Goal: Task Accomplishment & Management: Manage account settings

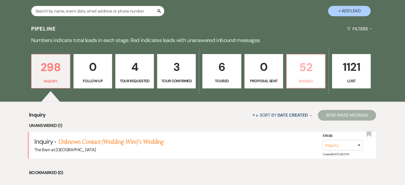
click at [305, 78] on p "Booked" at bounding box center [306, 81] width 32 height 6
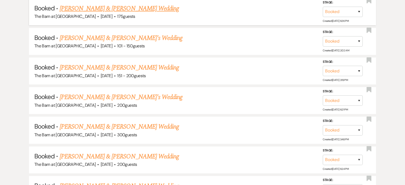
scroll to position [373, 0]
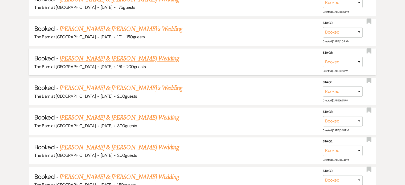
click at [133, 57] on link "[PERSON_NAME] & [PERSON_NAME] Wedding" at bounding box center [119, 59] width 119 height 10
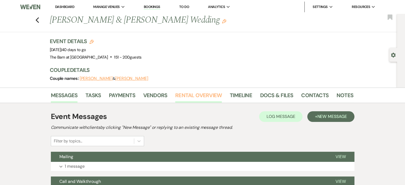
click at [207, 95] on link "Rental Overview" at bounding box center [198, 97] width 47 height 12
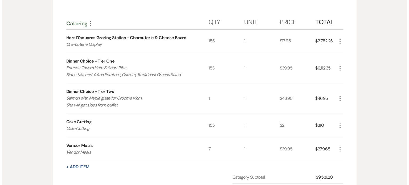
scroll to position [480, 0]
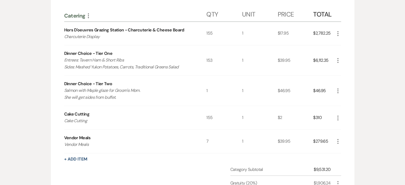
click at [338, 89] on use "button" at bounding box center [338, 90] width 1 height 5
drag, startPoint x: 342, startPoint y: 98, endPoint x: 336, endPoint y: 101, distance: 6.7
click at [342, 99] on icon "Pencil" at bounding box center [342, 101] width 3 height 4
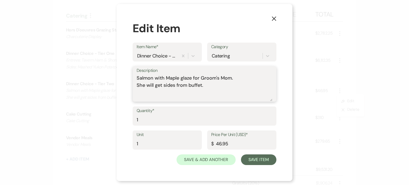
click at [216, 86] on textarea "Salmon with Maple glaze for Groom's Mom. She will get sides from buffet." at bounding box center [205, 88] width 136 height 27
type textarea "Salmon with Maple glaze for Groom's Mom. She will get sides from buffet. She wi…"
click at [260, 160] on button "Save Item" at bounding box center [258, 160] width 35 height 11
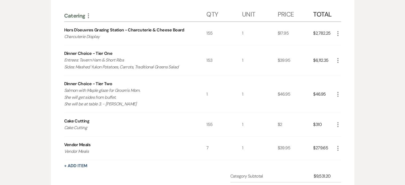
click at [339, 57] on icon "More" at bounding box center [338, 60] width 6 height 6
click at [352, 69] on button "Pencil Edit" at bounding box center [349, 71] width 28 height 9
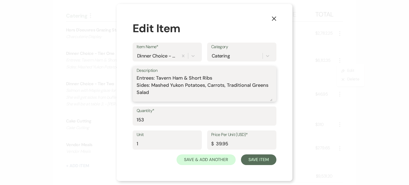
click at [170, 94] on textarea "Entrees: Tavern Ham & Short Ribs Sides: Mashed Yukon Potatoes, Carrots, Traditi…" at bounding box center [205, 88] width 136 height 27
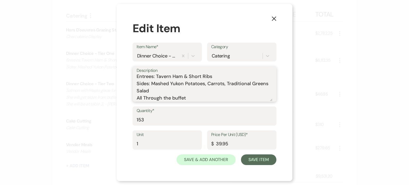
click at [147, 97] on textarea "Entrees: Tavern Ham & Short Ribs Sides: Mashed Yukon Potatoes, Carrots, Traditi…" at bounding box center [205, 88] width 136 height 27
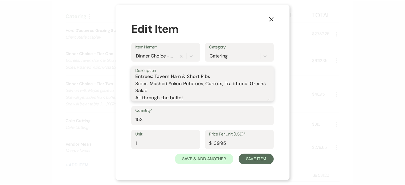
scroll to position [2, 0]
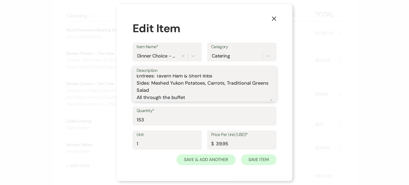
type textarea "Entrees: Tavern Ham & Short Ribs Sides: Mashed Yukon Potatoes, Carrots, Traditi…"
click at [264, 160] on button "Save Item" at bounding box center [258, 160] width 35 height 11
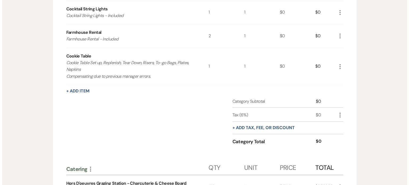
scroll to position [327, 0]
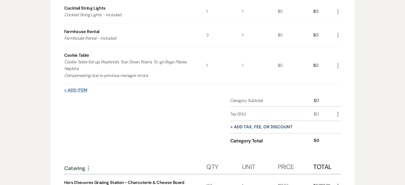
click at [77, 90] on button "+ Add Item" at bounding box center [75, 90] width 23 height 4
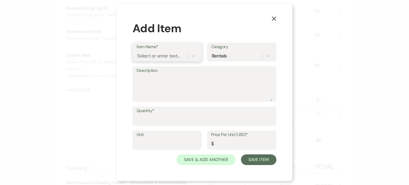
click at [176, 57] on div "Select or enter text..." at bounding box center [158, 56] width 43 height 7
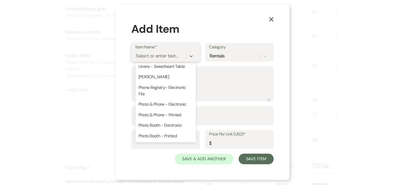
scroll to position [800, 0]
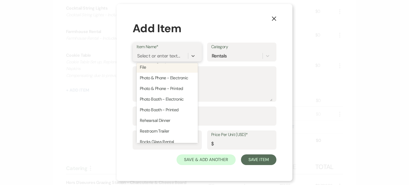
click at [160, 73] on div "Phone Registry- Electronic File" at bounding box center [167, 64] width 61 height 17
type textarea "Phone Registry- Electronic File"
type input "1"
type input "250"
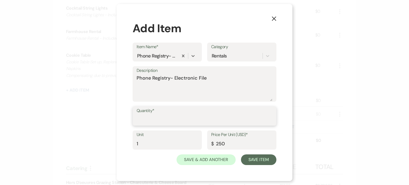
click at [166, 117] on input "Quantity*" at bounding box center [205, 120] width 136 height 10
type input "1"
drag, startPoint x: 240, startPoint y: 144, endPoint x: 194, endPoint y: 139, distance: 46.1
click at [194, 139] on div "Unit 1 Price Per Unit (USD)* $ 250" at bounding box center [205, 143] width 144 height 24
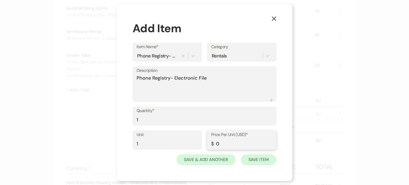
type input "0"
click at [248, 156] on button "Save Item" at bounding box center [258, 160] width 35 height 11
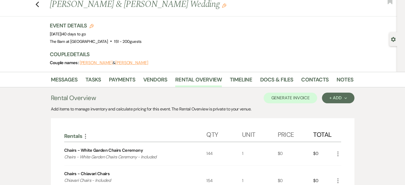
scroll to position [0, 0]
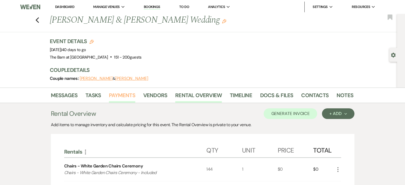
click at [127, 93] on link "Payments" at bounding box center [122, 97] width 26 height 12
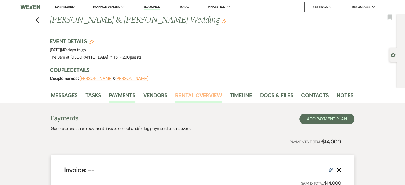
click at [190, 93] on link "Rental Overview" at bounding box center [198, 97] width 47 height 12
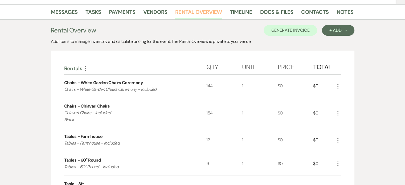
scroll to position [84, 0]
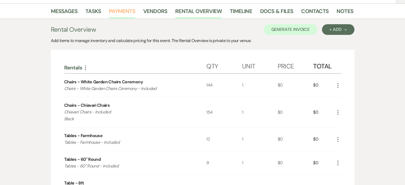
click at [125, 13] on link "Payments" at bounding box center [122, 13] width 26 height 12
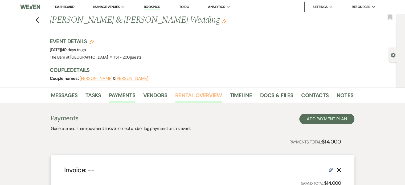
click at [199, 94] on link "Rental Overview" at bounding box center [198, 97] width 47 height 12
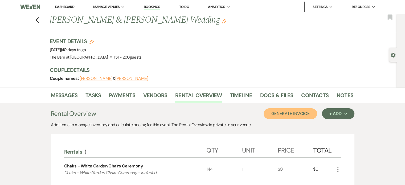
click at [312, 116] on button "Generate Invoice" at bounding box center [291, 113] width 54 height 11
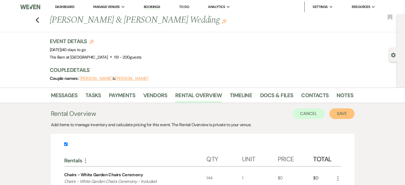
click at [337, 110] on button "Save" at bounding box center [342, 113] width 25 height 11
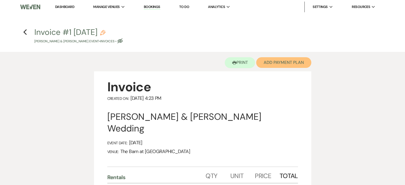
click at [271, 66] on button "Add Payment Plan" at bounding box center [283, 62] width 55 height 11
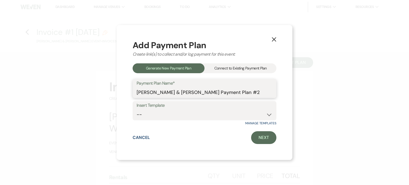
drag, startPoint x: 246, startPoint y: 91, endPoint x: 207, endPoint y: 92, distance: 39.0
click at [207, 92] on input "[PERSON_NAME] & [PERSON_NAME] Payment Plan #2" at bounding box center [205, 92] width 136 height 10
type input "[PERSON_NAME] & [PERSON_NAME] Final Payment"
click at [267, 115] on select "-- Final Payment" at bounding box center [205, 115] width 136 height 10
select select "435"
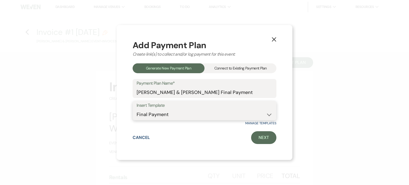
click at [137, 110] on select "-- Final Payment" at bounding box center [205, 115] width 136 height 10
drag, startPoint x: 259, startPoint y: 139, endPoint x: 255, endPoint y: 140, distance: 3.8
click at [259, 139] on link "Next" at bounding box center [263, 137] width 25 height 13
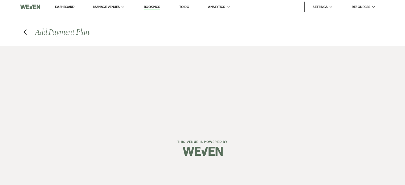
select select "27515"
select select "2"
select select "percentage"
select select "true"
select select "client"
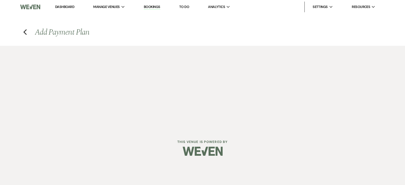
select select "weeks"
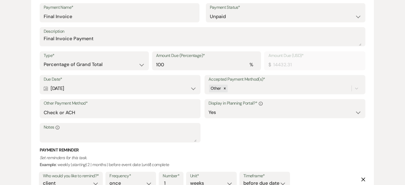
scroll to position [256, 0]
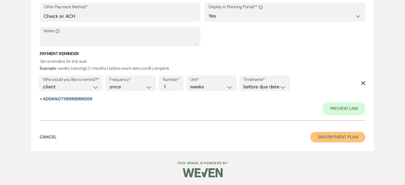
click at [330, 136] on button "Save Payment Plan" at bounding box center [338, 137] width 55 height 11
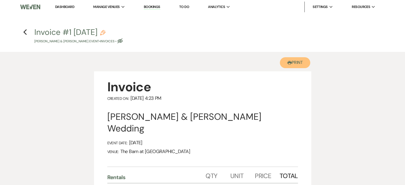
click at [290, 58] on button "Printer Print" at bounding box center [295, 62] width 31 height 11
click at [71, 8] on link "Dashboard" at bounding box center [64, 7] width 19 height 5
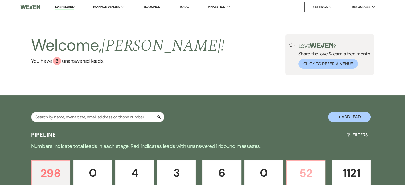
click at [303, 166] on p "52" at bounding box center [306, 173] width 32 height 18
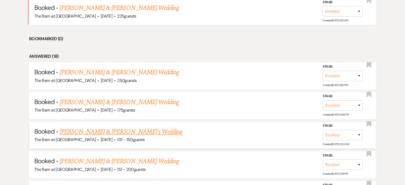
scroll to position [347, 0]
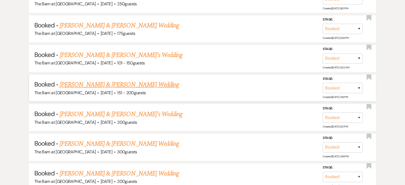
click at [115, 80] on link "[PERSON_NAME] & [PERSON_NAME] Wedding" at bounding box center [119, 85] width 119 height 10
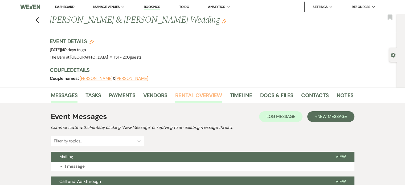
click at [203, 95] on link "Rental Overview" at bounding box center [198, 97] width 47 height 12
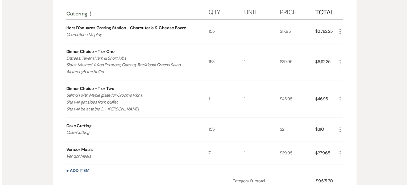
scroll to position [506, 0]
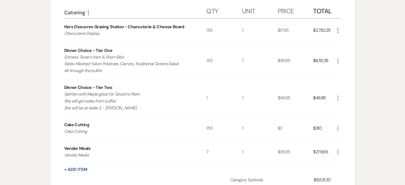
click at [340, 60] on icon "More" at bounding box center [338, 61] width 6 height 6
click at [343, 70] on use "button" at bounding box center [342, 71] width 3 height 3
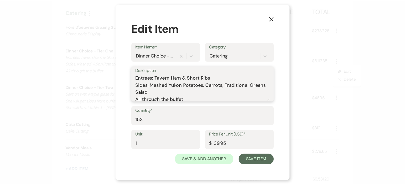
scroll to position [2, 0]
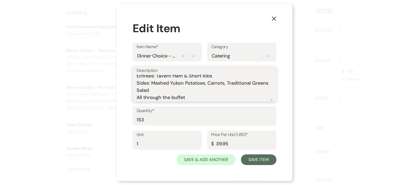
drag, startPoint x: 142, startPoint y: 100, endPoint x: 119, endPoint y: 93, distance: 24.0
click at [124, 97] on div "X Edit Item Item Name* Dinner Choice - Tier One Category Catering Description E…" at bounding box center [205, 92] width 176 height 177
type textarea "Entrees: Tavern Ham & Short Ribs Sides: Mashed Yukon Potatoes, Carrots, Traditi…"
click at [260, 160] on button "Save Item" at bounding box center [258, 160] width 35 height 11
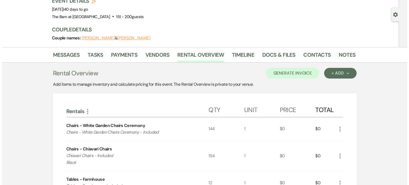
scroll to position [0, 0]
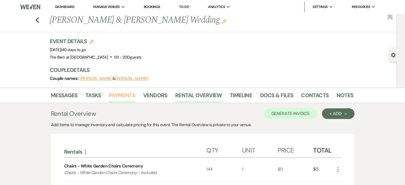
click at [121, 100] on link "Payments" at bounding box center [122, 97] width 26 height 12
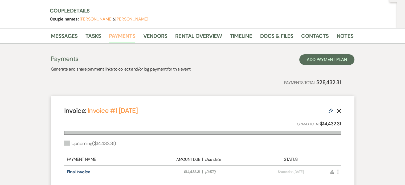
scroll to position [2, 0]
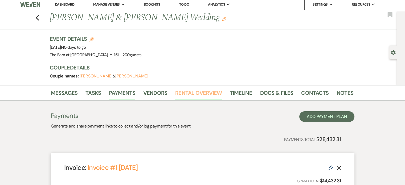
click at [205, 92] on link "Rental Overview" at bounding box center [198, 95] width 47 height 12
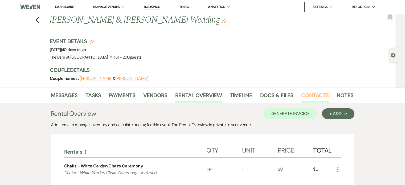
click at [323, 95] on link "Contacts" at bounding box center [314, 97] width 27 height 12
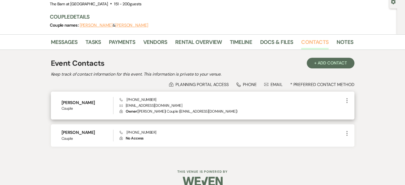
scroll to position [62, 0]
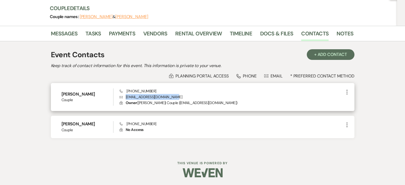
drag, startPoint x: 174, startPoint y: 96, endPoint x: 123, endPoint y: 98, distance: 50.2
click at [123, 98] on p "Envelope [EMAIL_ADDRESS][DOMAIN_NAME]" at bounding box center [232, 97] width 224 height 6
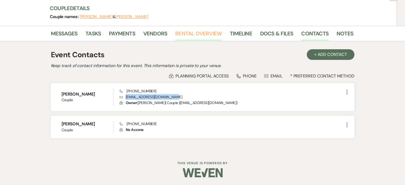
drag, startPoint x: 132, startPoint y: 96, endPoint x: 201, endPoint y: 38, distance: 90.2
click at [197, 30] on div "Previous [PERSON_NAME] & [PERSON_NAME] Wedding Edit Bookmark Gear Settings Even…" at bounding box center [202, 51] width 405 height 199
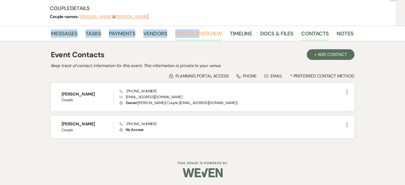
click at [201, 38] on link "Rental Overview" at bounding box center [198, 35] width 47 height 12
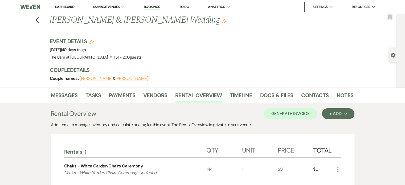
click at [284, 59] on div "Event Details Edit Event Date: [DATE] | 40 days to go Venue: [GEOGRAPHIC_DATA] …" at bounding box center [199, 49] width 299 height 23
drag, startPoint x: 39, startPoint y: 18, endPoint x: 53, endPoint y: 22, distance: 13.9
click at [39, 18] on icon "Previous" at bounding box center [37, 20] width 4 height 6
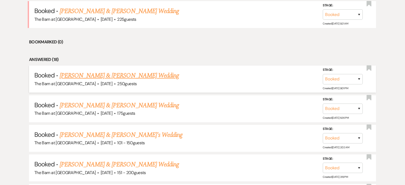
scroll to position [160, 0]
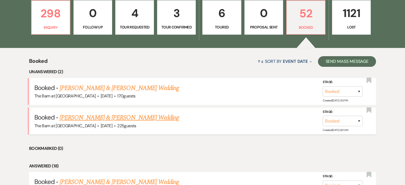
click at [118, 120] on link "[PERSON_NAME] & [PERSON_NAME] Wedding" at bounding box center [119, 118] width 119 height 10
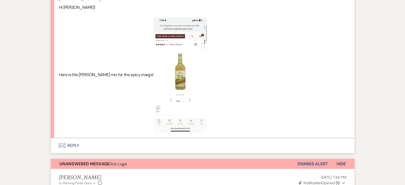
scroll to position [3252, 0]
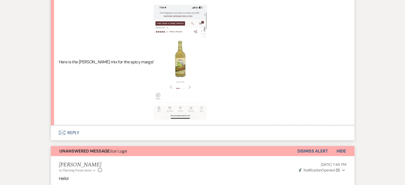
click at [74, 131] on button "Envelope Reply" at bounding box center [203, 133] width 304 height 15
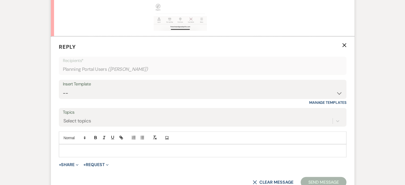
scroll to position [3348, 0]
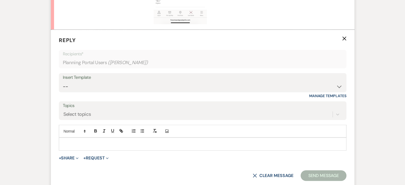
click at [99, 141] on p at bounding box center [202, 144] width 279 height 6
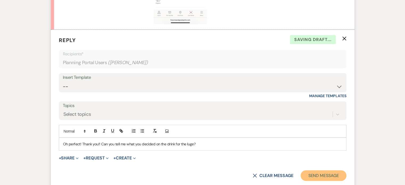
click at [327, 175] on button "Send Message" at bounding box center [324, 176] width 46 height 11
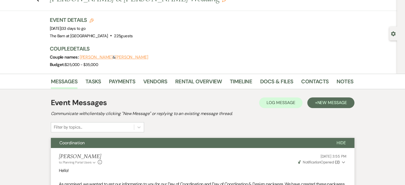
scroll to position [0, 0]
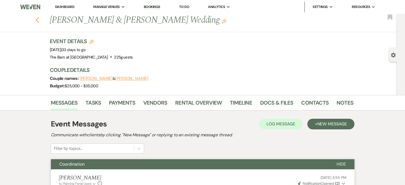
click at [39, 21] on icon "Previous" at bounding box center [37, 20] width 4 height 6
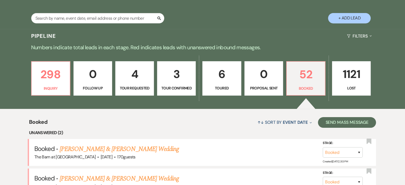
scroll to position [160, 0]
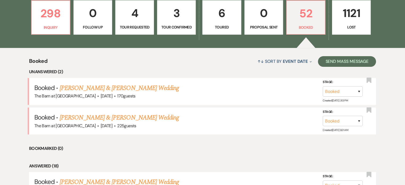
click at [143, 86] on link "[PERSON_NAME] & [PERSON_NAME] Wedding" at bounding box center [119, 88] width 119 height 10
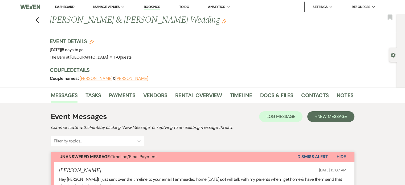
click at [210, 90] on li "Rental Overview" at bounding box center [202, 96] width 55 height 13
click at [209, 93] on link "Rental Overview" at bounding box center [198, 97] width 47 height 12
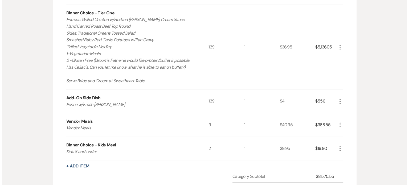
scroll to position [586, 0]
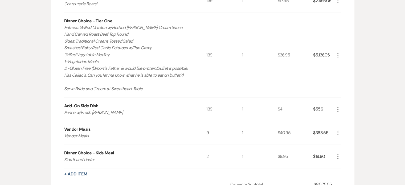
click at [338, 55] on icon "More" at bounding box center [338, 55] width 6 height 6
click at [343, 61] on button "Pencil Edit" at bounding box center [349, 65] width 28 height 9
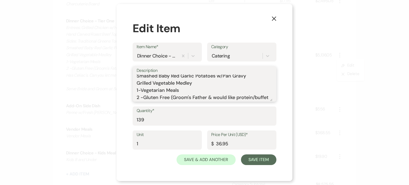
scroll to position [20, 0]
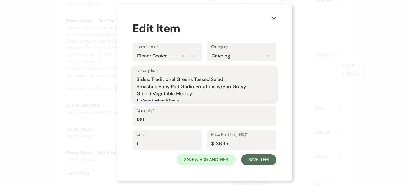
click at [187, 92] on textarea "Entrees: Grilled Chicken w/Herbed [PERSON_NAME] Cream Sauce Hand Carved Roast B…" at bounding box center [205, 88] width 136 height 27
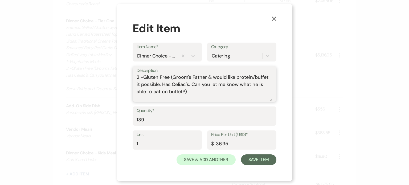
scroll to position [52, 0]
click at [257, 98] on textarea "Entrees: Grilled Chicken w/Herbed [PERSON_NAME] Cream Sauce Hand Carved Roast B…" at bounding box center [205, 88] width 136 height 27
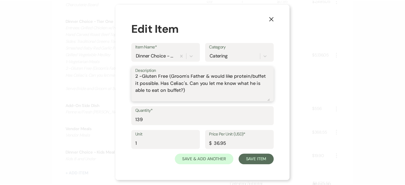
scroll to position [59, 0]
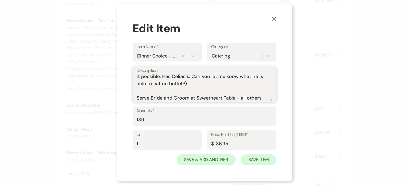
type textarea "Entrees: Grilled Chicken w/Herbed [PERSON_NAME] Cream Sauce Hand Carved Roast B…"
click at [260, 159] on button "Save Item" at bounding box center [258, 160] width 35 height 11
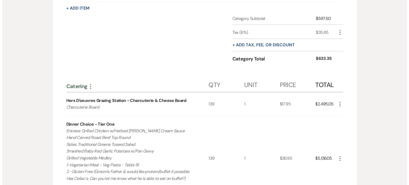
scroll to position [533, 0]
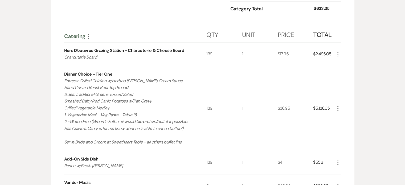
click at [338, 106] on icon "More" at bounding box center [338, 108] width 6 height 6
click at [344, 115] on button "Pencil Edit" at bounding box center [349, 119] width 28 height 9
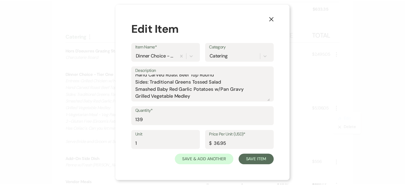
scroll to position [27, 0]
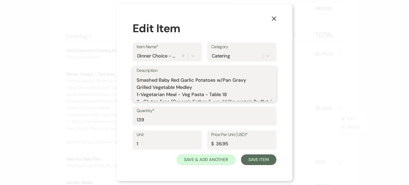
drag, startPoint x: 232, startPoint y: 87, endPoint x: 184, endPoint y: 87, distance: 48.2
click at [183, 86] on textarea "Entrees: Grilled Chicken w/Herbed [PERSON_NAME] Cream Sauce Hand Carved Roast B…" at bounding box center [205, 88] width 136 height 27
type textarea "Entrees: Grilled Chicken w/Herbed [PERSON_NAME] Cream Sauce Hand Carved Roast B…"
click at [263, 159] on button "Save Item" at bounding box center [258, 160] width 35 height 11
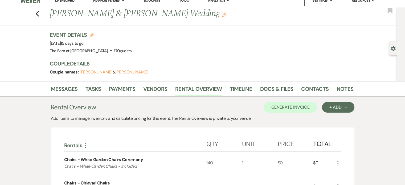
scroll to position [0, 0]
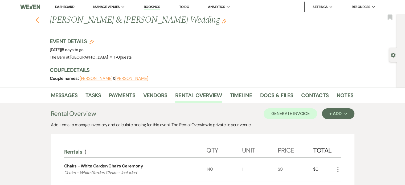
click at [39, 19] on use "button" at bounding box center [36, 20] width 3 height 6
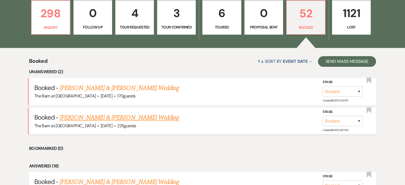
scroll to position [267, 0]
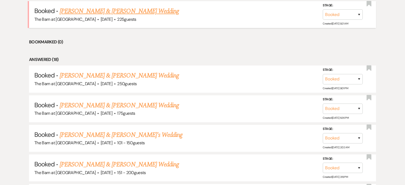
click at [110, 9] on link "[PERSON_NAME] & [PERSON_NAME] Wedding" at bounding box center [119, 11] width 119 height 10
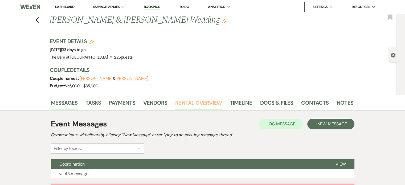
click at [201, 102] on link "Rental Overview" at bounding box center [198, 105] width 47 height 12
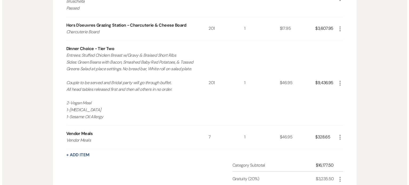
scroll to position [746, 0]
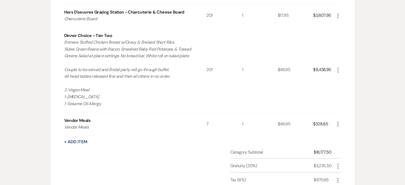
click at [339, 67] on icon "More" at bounding box center [338, 70] width 6 height 6
click at [343, 79] on icon "Pencil" at bounding box center [342, 80] width 3 height 4
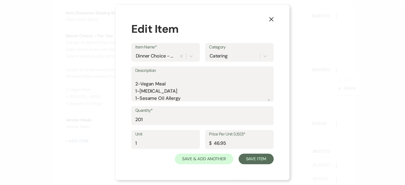
scroll to position [74, 0]
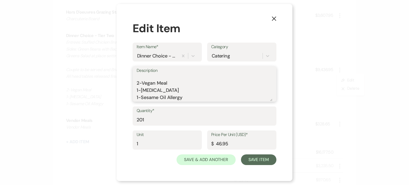
click at [179, 84] on textarea "Entrees: Stuffed Chicken Breast w/Gravy & Braised Short Ribs Sides: Green Beans…" at bounding box center [205, 88] width 136 height 27
click at [138, 82] on textarea "Entrees: Stuffed Chicken Breast w/Gravy & Braised Short Ribs Sides: Green Beans…" at bounding box center [205, 88] width 136 height 27
type textarea "Entrees: Stuffed Chicken Breast w/Gravy & Braised Short Ribs Sides: Green Beans…"
click at [253, 161] on button "Save Item" at bounding box center [258, 160] width 35 height 11
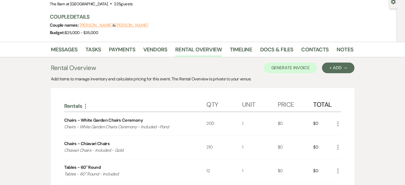
scroll to position [0, 0]
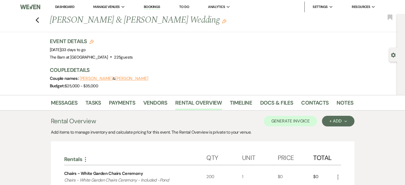
click at [229, 60] on div "Event Details Edit Event Date: [DATE] | 33 days to go Venue: [GEOGRAPHIC_DATA] …" at bounding box center [199, 49] width 299 height 23
click at [307, 122] on button "Generate Invoice" at bounding box center [291, 121] width 54 height 11
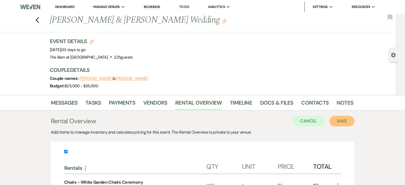
click at [343, 124] on button "Save" at bounding box center [342, 121] width 25 height 11
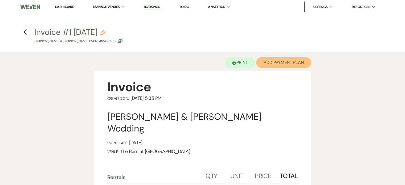
click at [306, 61] on button "Add Payment Plan" at bounding box center [283, 62] width 55 height 11
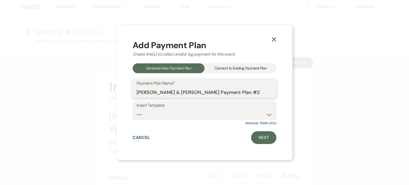
drag, startPoint x: 257, startPoint y: 90, endPoint x: 212, endPoint y: 97, distance: 45.5
click at [212, 97] on input "[PERSON_NAME] & [PERSON_NAME] Payment Plan #2" at bounding box center [205, 92] width 136 height 10
type input "[PERSON_NAME] & [PERSON_NAME] Final Payment"
click at [225, 114] on select "-- Final Payment" at bounding box center [205, 115] width 136 height 10
select select "435"
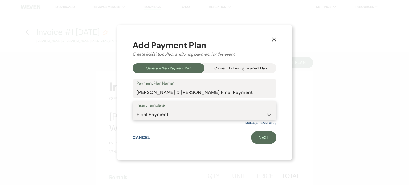
click at [137, 110] on select "-- Final Payment" at bounding box center [205, 115] width 136 height 10
click at [265, 140] on link "Next" at bounding box center [263, 137] width 25 height 13
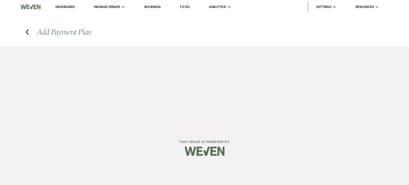
select select "27517"
select select "2"
select select "percentage"
select select "true"
select select "client"
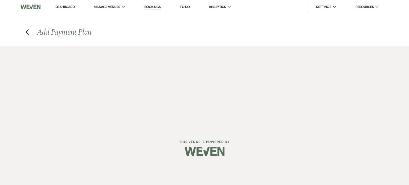
select select "weeks"
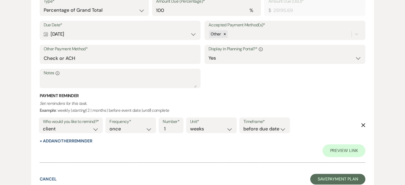
scroll to position [256, 0]
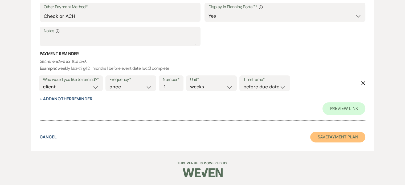
click at [343, 136] on button "Save Payment Plan" at bounding box center [338, 137] width 55 height 11
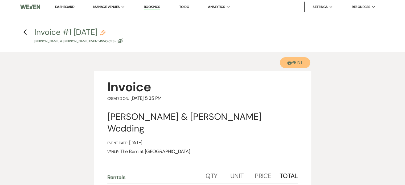
click at [297, 65] on button "Printer Print" at bounding box center [295, 62] width 31 height 11
click at [23, 32] on use "button" at bounding box center [24, 32] width 3 height 6
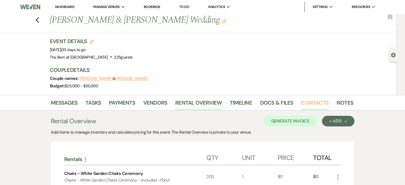
click at [310, 103] on link "Contacts" at bounding box center [314, 105] width 27 height 12
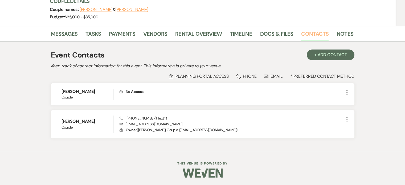
scroll to position [69, 0]
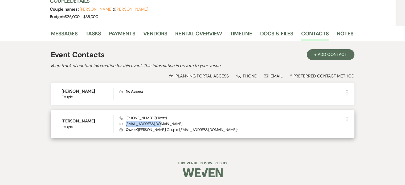
drag, startPoint x: 162, startPoint y: 124, endPoint x: 127, endPoint y: 123, distance: 34.7
click at [126, 123] on p "Envelope [EMAIL_ADDRESS][DOMAIN_NAME]" at bounding box center [232, 124] width 224 height 6
drag, startPoint x: 132, startPoint y: 127, endPoint x: 226, endPoint y: 119, distance: 94.2
click at [226, 119] on div "Phone [PHONE_NUMBER] (Text*) Envelope [EMAIL_ADDRESS][DOMAIN_NAME] Lock Owner (…" at bounding box center [232, 124] width 224 height 18
drag, startPoint x: 161, startPoint y: 123, endPoint x: 126, endPoint y: 121, distance: 35.0
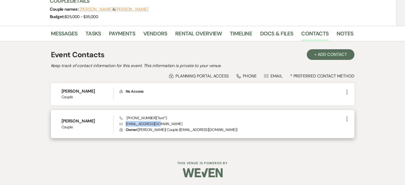
click at [126, 121] on p "Envelope [EMAIL_ADDRESS][DOMAIN_NAME]" at bounding box center [232, 124] width 224 height 6
copy p "[EMAIL_ADDRESS][DOMAIN_NAME]"
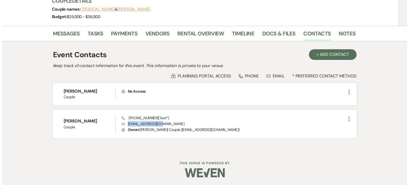
scroll to position [0, 0]
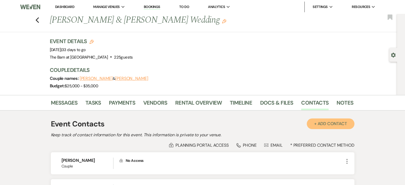
click at [328, 123] on button "+ Add Contact" at bounding box center [331, 124] width 48 height 11
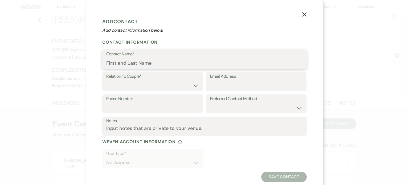
click at [147, 65] on input "Contact Name*" at bounding box center [204, 63] width 197 height 10
type input "[PERSON_NAME]"
click at [187, 88] on select "Couple Planner Parent of Couple Family Member Friend Other" at bounding box center [152, 85] width 93 height 10
select select "1"
click at [106, 80] on select "Couple Planner Parent of Couple Family Member Friend Other" at bounding box center [152, 85] width 93 height 10
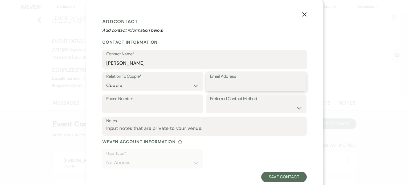
click at [220, 82] on input "Email Address" at bounding box center [256, 85] width 93 height 10
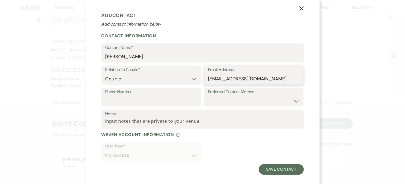
scroll to position [13, 0]
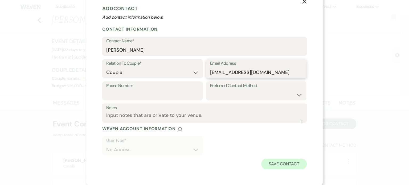
type input "[EMAIL_ADDRESS][DOMAIN_NAME]"
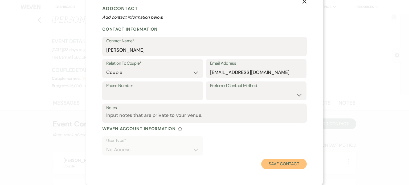
click at [287, 164] on button "Save Contact" at bounding box center [284, 164] width 46 height 11
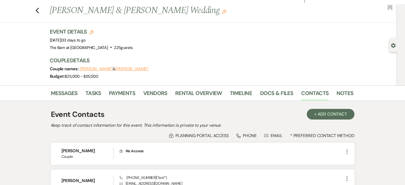
scroll to position [0, 0]
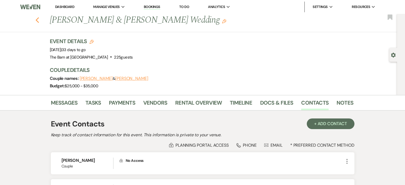
click at [39, 19] on use "button" at bounding box center [36, 20] width 3 height 6
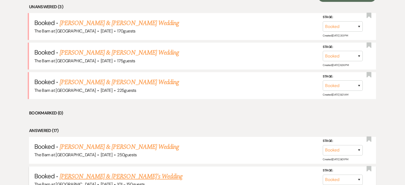
scroll to position [163, 0]
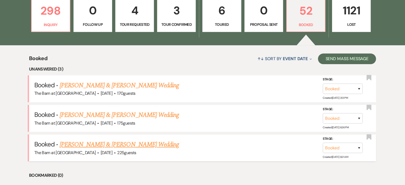
click at [147, 142] on link "[PERSON_NAME] & [PERSON_NAME] Wedding" at bounding box center [119, 145] width 119 height 10
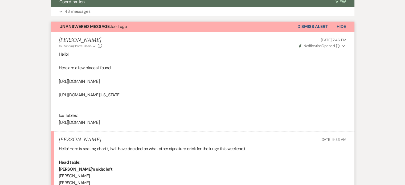
scroll to position [45, 0]
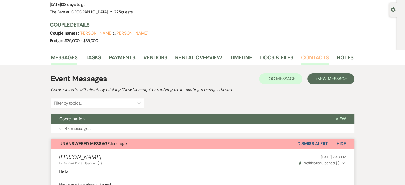
click at [316, 53] on link "Contacts" at bounding box center [314, 59] width 27 height 12
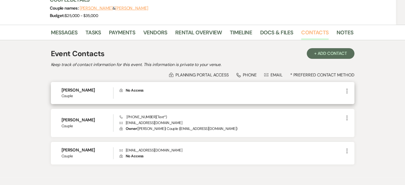
scroll to position [96, 0]
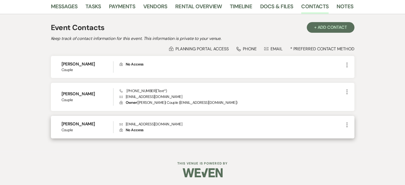
click at [348, 125] on icon "More" at bounding box center [347, 125] width 6 height 6
click at [357, 135] on button "Pencil Edit" at bounding box center [360, 135] width 32 height 9
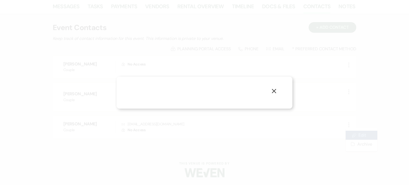
select select "1"
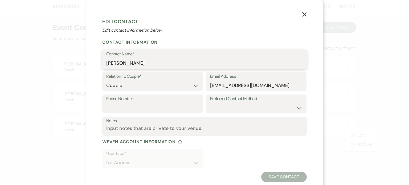
click at [132, 65] on input "[PERSON_NAME]" at bounding box center [204, 63] width 197 height 10
drag, startPoint x: 262, startPoint y: 86, endPoint x: 177, endPoint y: 69, distance: 86.9
click at [177, 69] on form "Edit Contact Edit contact information below. Contact Information Contact Name* …" at bounding box center [204, 99] width 205 height 167
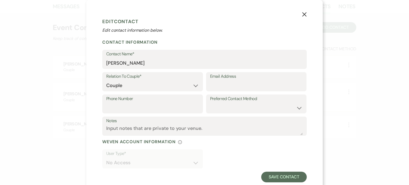
click at [305, 16] on use "button" at bounding box center [305, 14] width 4 height 4
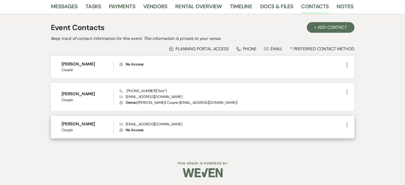
click at [349, 122] on icon "More" at bounding box center [347, 125] width 6 height 6
click at [356, 143] on button "Archive Archive" at bounding box center [360, 144] width 32 height 9
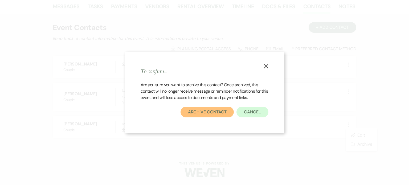
click at [200, 112] on button "Archive Contact" at bounding box center [208, 112] width 54 height 11
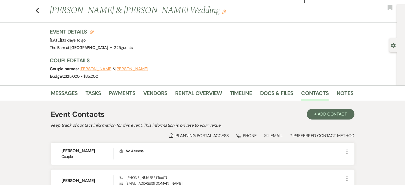
scroll to position [0, 0]
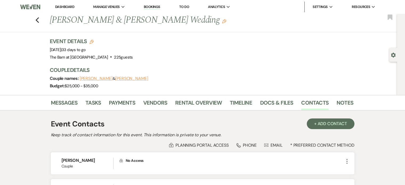
drag, startPoint x: 63, startPoint y: 8, endPoint x: 70, endPoint y: 7, distance: 6.8
click at [63, 8] on link "Dashboard" at bounding box center [64, 7] width 19 height 5
click at [70, 7] on link "Dashboard" at bounding box center [64, 7] width 19 height 5
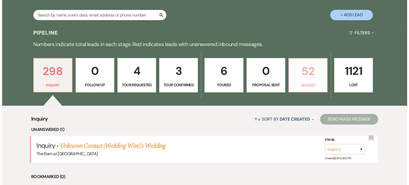
scroll to position [80, 0]
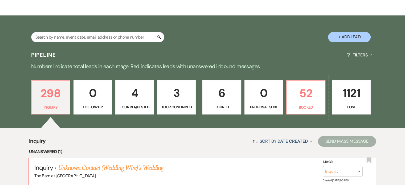
click at [337, 37] on button "+ Add Lead" at bounding box center [349, 37] width 43 height 10
select select "629"
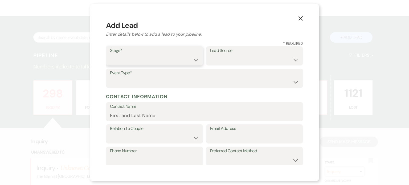
click at [172, 61] on select "Inquiry Follow Up Tour Requested Tour Confirmed Toured Proposal Sent Booked Lost" at bounding box center [154, 60] width 89 height 10
select select "1"
click at [110, 55] on select "Inquiry Follow Up Tour Requested Tour Confirmed Toured Proposal Sent Booked Lost" at bounding box center [154, 60] width 89 height 10
click at [214, 81] on select "Wedding Anniversary Party Baby Shower Bachelorette / Bachelor Party Birthday Pa…" at bounding box center [204, 82] width 189 height 10
select select "1"
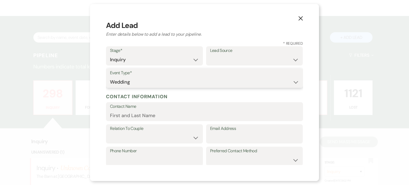
click at [110, 77] on select "Wedding Anniversary Party Baby Shower Bachelorette / Bachelor Party Birthday Pa…" at bounding box center [204, 82] width 189 height 10
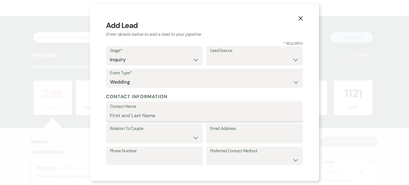
click at [154, 115] on input "Contact Name" at bounding box center [204, 115] width 189 height 10
type input "[PERSON_NAME]"
click at [210, 130] on label "Email Address" at bounding box center [254, 129] width 89 height 8
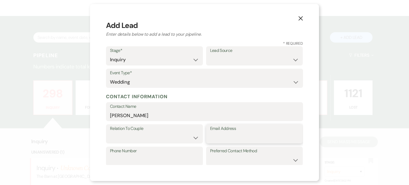
click at [210, 133] on input "Email Address" at bounding box center [254, 138] width 89 height 10
paste input "[EMAIL_ADDRESS][DOMAIN_NAME]"
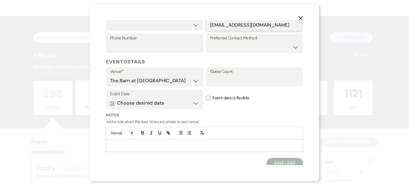
scroll to position [116, 0]
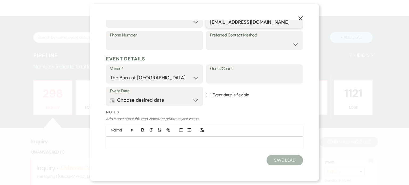
type input "[EMAIL_ADDRESS][DOMAIN_NAME]"
click at [140, 42] on input "Phone Number" at bounding box center [154, 44] width 89 height 10
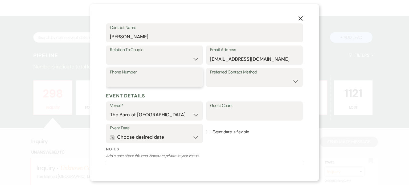
scroll to position [63, 0]
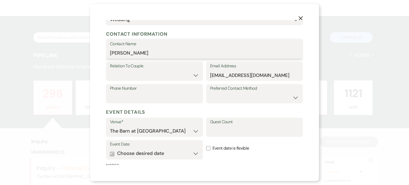
click at [195, 51] on input "[PERSON_NAME]" at bounding box center [204, 53] width 189 height 10
click at [192, 51] on input "[PERSON_NAME]" at bounding box center [204, 53] width 189 height 10
drag, startPoint x: 134, startPoint y: 53, endPoint x: 106, endPoint y: 53, distance: 28.8
click at [106, 53] on div "X Add Lead Enter details below to add a lead to your pipeline. * Required Stage…" at bounding box center [204, 92] width 229 height 177
click at [152, 53] on input "Contact Name" at bounding box center [204, 53] width 189 height 10
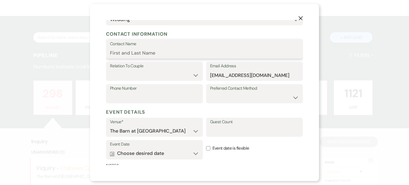
paste input "[PERSON_NAME]"
type input "[PERSON_NAME]"
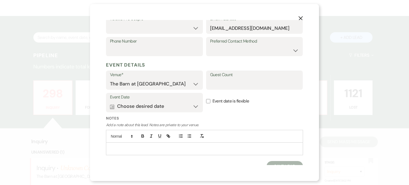
scroll to position [116, 0]
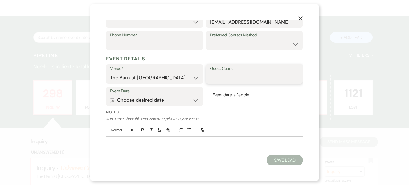
click at [223, 78] on input "Guest Count" at bounding box center [254, 78] width 89 height 10
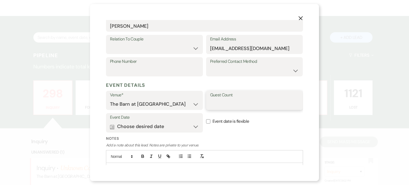
scroll to position [89, 0]
drag, startPoint x: 174, startPoint y: 71, endPoint x: 204, endPoint y: 104, distance: 44.7
click at [174, 71] on input "Phone Number" at bounding box center [154, 71] width 89 height 10
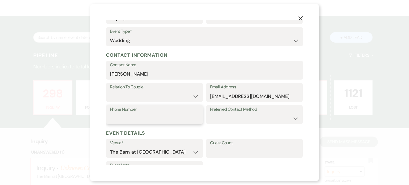
scroll to position [0, 0]
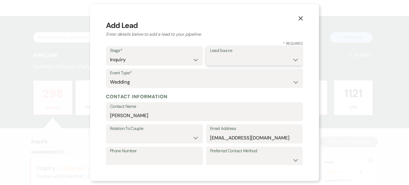
click at [230, 56] on select "Weven Venue Website Instagram Facebook Pinterest Google The Knot Wedding Wire H…" at bounding box center [254, 60] width 89 height 10
click at [231, 56] on select "Weven Venue Website Instagram Facebook Pinterest Google The Knot Wedding Wire H…" at bounding box center [254, 60] width 89 height 10
click at [231, 33] on h2 "Enter details below to add a lead to your pipeline." at bounding box center [204, 34] width 197 height 6
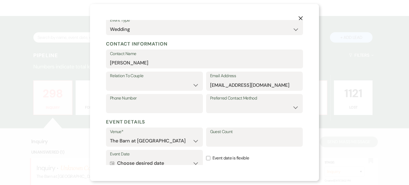
scroll to position [53, 0]
click at [180, 88] on select "Couple Planner Parent of Couple Family Member Friend Other" at bounding box center [154, 84] width 89 height 10
select select "1"
click at [110, 79] on select "Couple Planner Parent of Couple Family Member Friend Other" at bounding box center [154, 84] width 89 height 10
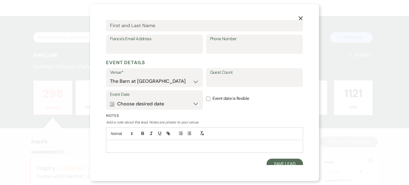
scroll to position [171, 0]
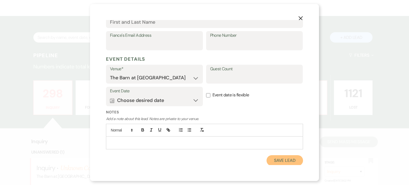
click at [282, 163] on button "Save Lead" at bounding box center [285, 160] width 37 height 11
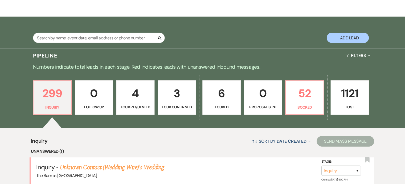
scroll to position [187, 0]
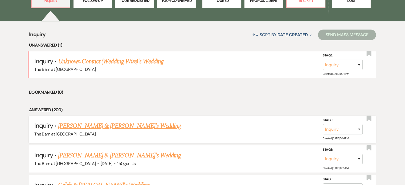
click at [99, 126] on link "[PERSON_NAME] & [PERSON_NAME]'s Wedding" at bounding box center [119, 126] width 123 height 10
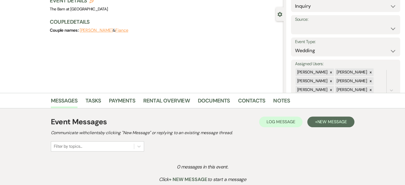
scroll to position [80, 0]
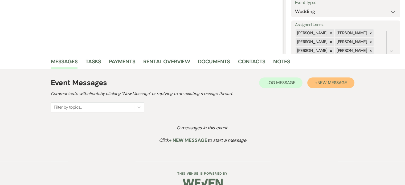
click at [325, 82] on span "New Message" at bounding box center [332, 83] width 30 height 6
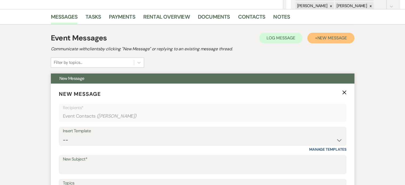
scroll to position [160, 0]
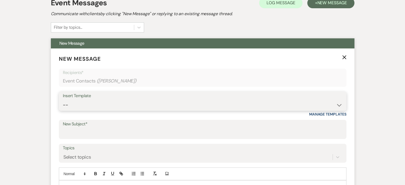
click at [126, 100] on select "-- Weven Planning Portal Introduction (Booked Events) Follow Up Not Available 2…" at bounding box center [203, 105] width 280 height 10
select select "2089"
click at [63, 100] on select "-- Weven Planning Portal Introduction (Booked Events) Follow Up Not Available 2…" at bounding box center [203, 105] width 280 height 10
type input "The Barn at [GEOGRAPHIC_DATA] Inquiry"
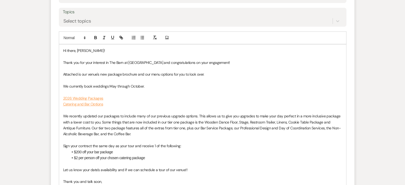
scroll to position [347, 0]
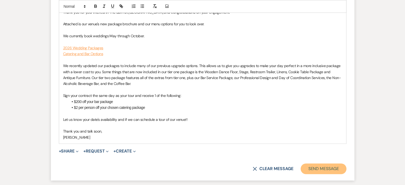
click at [332, 168] on button "Send Message" at bounding box center [324, 169] width 46 height 11
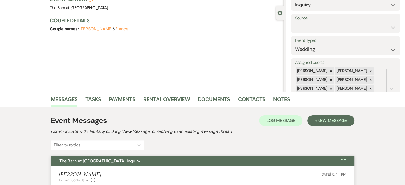
scroll to position [0, 0]
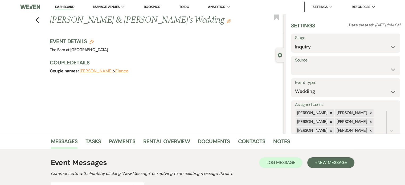
drag, startPoint x: 67, startPoint y: 7, endPoint x: 66, endPoint y: 2, distance: 5.6
click at [67, 7] on link "Dashboard" at bounding box center [64, 7] width 19 height 5
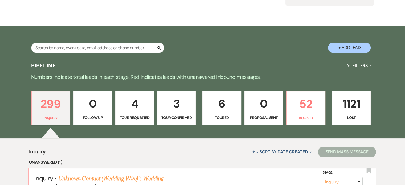
scroll to position [80, 0]
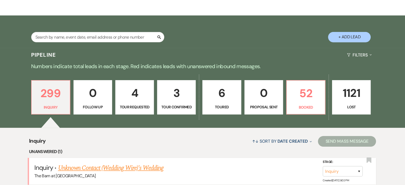
click at [130, 166] on link "Unknown Contact (Wedding Wire)'s Wedding" at bounding box center [111, 168] width 106 height 10
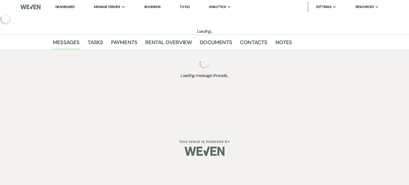
select select "3"
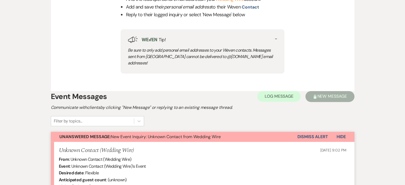
scroll to position [293, 0]
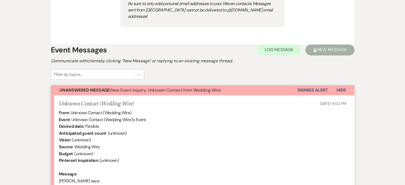
click at [313, 85] on button "Dismiss Alert" at bounding box center [313, 90] width 31 height 10
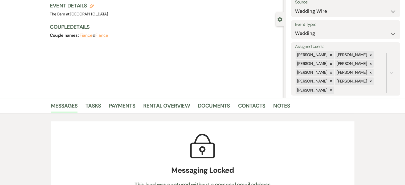
scroll to position [0, 0]
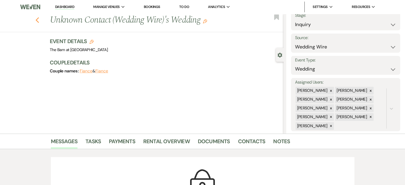
click at [39, 17] on button "Previous" at bounding box center [37, 19] width 4 height 7
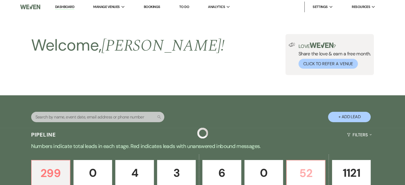
scroll to position [80, 0]
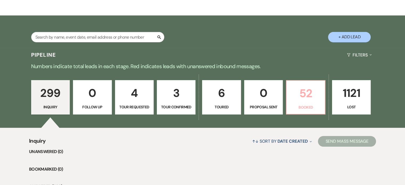
click at [302, 106] on p "Booked" at bounding box center [306, 107] width 32 height 6
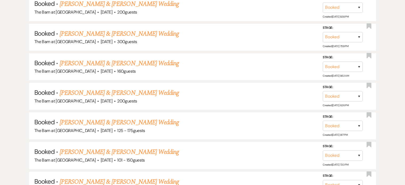
scroll to position [693, 0]
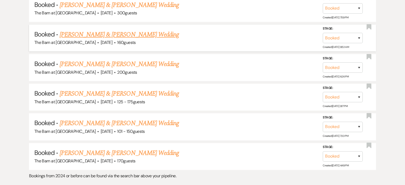
click at [135, 30] on link "[PERSON_NAME] & [PERSON_NAME] Wedding" at bounding box center [119, 35] width 119 height 10
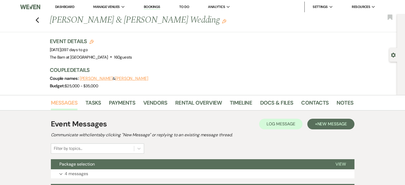
click at [69, 102] on link "Messages" at bounding box center [64, 105] width 27 height 12
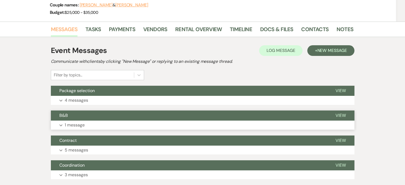
scroll to position [80, 0]
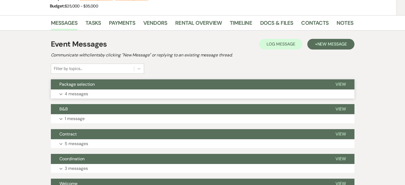
click at [84, 94] on p "4 messages" at bounding box center [76, 94] width 23 height 7
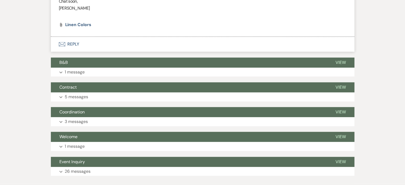
scroll to position [506, 0]
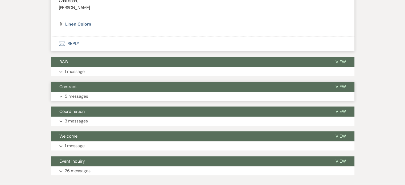
click at [100, 98] on button "Expand 5 messages" at bounding box center [203, 96] width 304 height 9
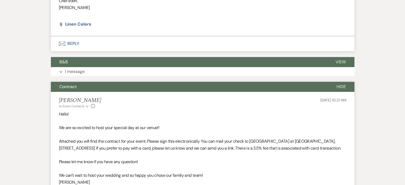
click at [100, 98] on div "[PERSON_NAME] to: Event Contacts Expand Info [DATE] 10:21 AM" at bounding box center [203, 102] width 288 height 11
drag, startPoint x: 258, startPoint y: 80, endPoint x: 207, endPoint y: 87, distance: 51.8
click at [256, 81] on div "Event Messages Log Log Message + New Message Communicate with clients by clicki…" at bounding box center [203, 72] width 304 height 926
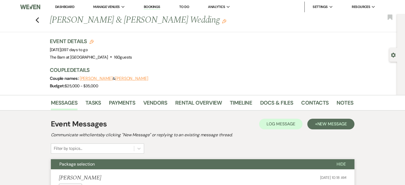
scroll to position [27, 0]
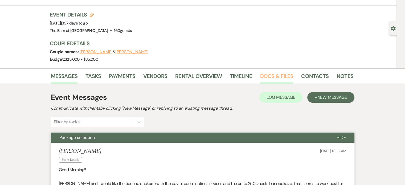
click at [263, 74] on link "Docs & Files" at bounding box center [276, 78] width 33 height 12
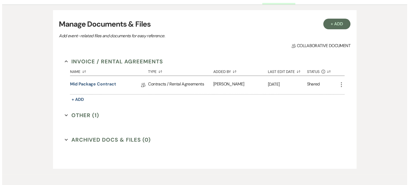
scroll to position [107, 0]
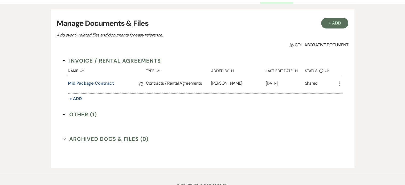
click at [340, 84] on icon "More" at bounding box center [339, 84] width 6 height 6
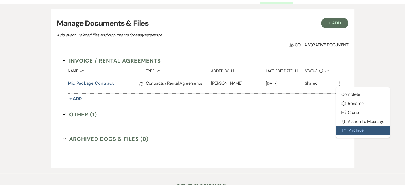
click at [355, 132] on button "Archive Archive" at bounding box center [363, 130] width 54 height 9
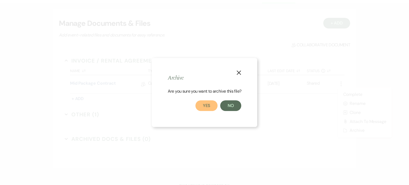
drag, startPoint x: 202, startPoint y: 104, endPoint x: 219, endPoint y: 93, distance: 20.9
click at [202, 104] on button "Yes" at bounding box center [207, 105] width 22 height 11
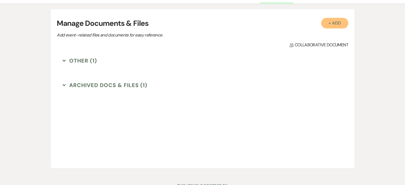
click at [332, 24] on button "+ Add" at bounding box center [334, 23] width 27 height 11
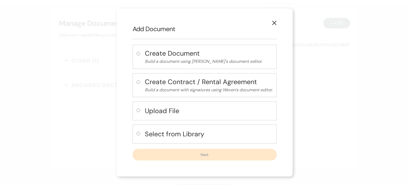
click at [165, 137] on h4 "Select from Library" at bounding box center [209, 134] width 128 height 9
radio input "true"
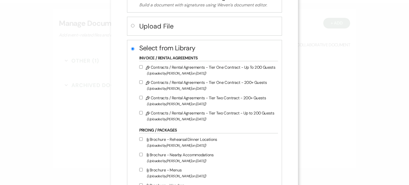
scroll to position [80, 0]
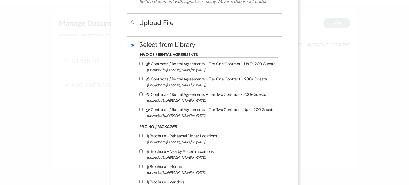
click at [139, 62] on input "Pencil Contracts / Rental Agreements - Tier One Contract - Up To 200 Guests (Up…" at bounding box center [140, 63] width 3 height 3
checkbox input "true"
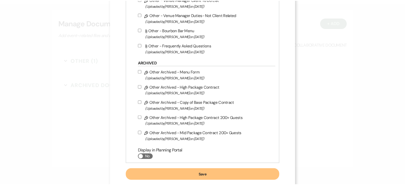
scroll to position [451, 0]
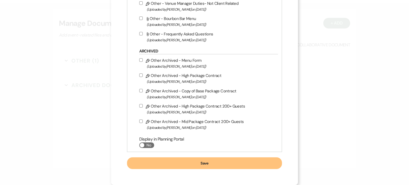
click at [221, 164] on button "Save" at bounding box center [204, 164] width 155 height 12
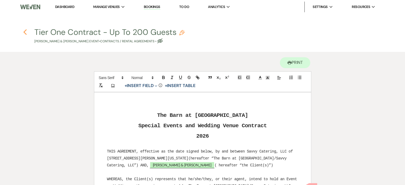
click at [26, 31] on icon "Previous" at bounding box center [25, 32] width 4 height 6
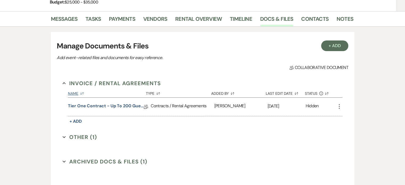
scroll to position [107, 0]
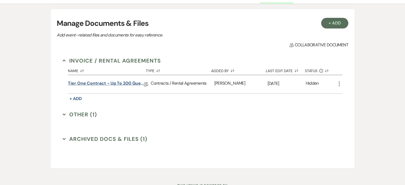
click at [134, 83] on link "Tier One Contract - Up To 200 Guests" at bounding box center [106, 84] width 76 height 8
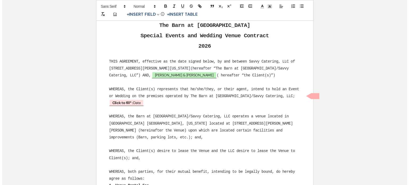
scroll to position [107, 0]
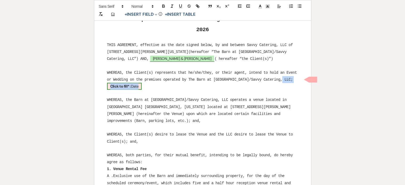
click at [131, 84] on b "Click to fill* :" at bounding box center [120, 86] width 21 height 5
select select "owner"
select select "Date"
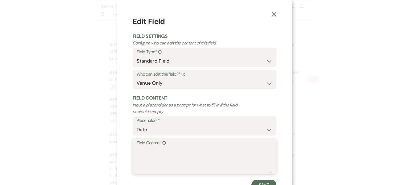
click at [175, 151] on textarea "Field Content Info" at bounding box center [205, 160] width 136 height 27
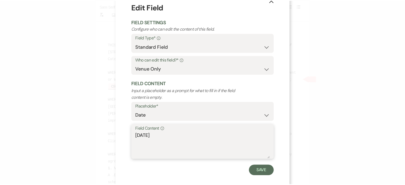
scroll to position [21, 0]
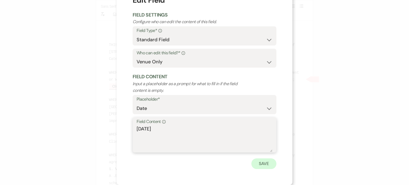
type textarea "[DATE]"
click at [258, 163] on button "Save" at bounding box center [264, 164] width 25 height 11
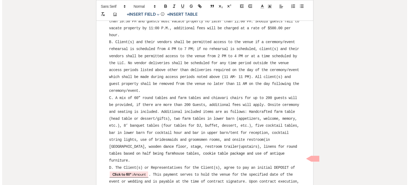
scroll to position [320, 0]
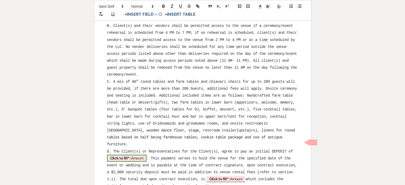
click at [139, 155] on span "Click to fill* : Amount" at bounding box center [127, 158] width 40 height 7
select select "owner"
select select "Amount"
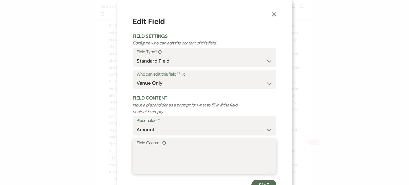
click at [155, 155] on textarea "Field Content Info" at bounding box center [205, 160] width 136 height 27
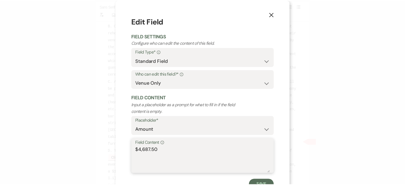
scroll to position [21, 0]
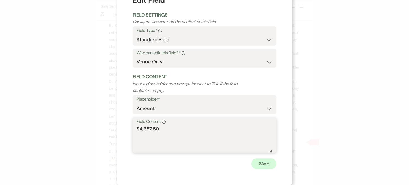
type textarea "$4,687.50"
click at [259, 163] on button "Save" at bounding box center [264, 164] width 25 height 11
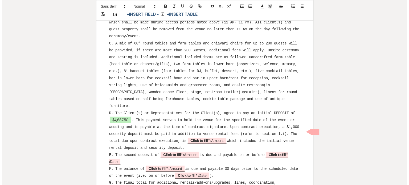
scroll to position [373, 0]
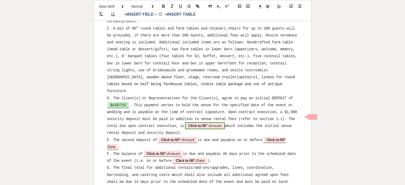
click at [209, 123] on b "Click to fill* :" at bounding box center [198, 125] width 21 height 5
select select "owner"
select select "Amount"
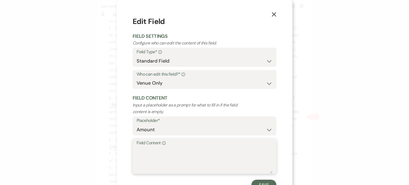
click at [180, 150] on textarea "Field Content Info" at bounding box center [205, 160] width 136 height 27
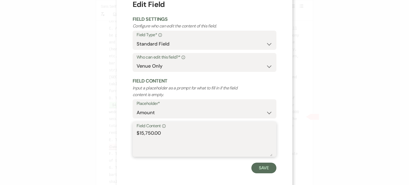
scroll to position [21, 0]
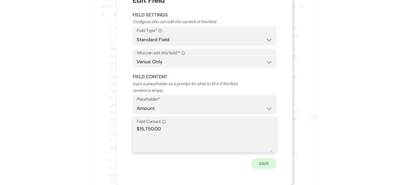
type textarea "$15,750.00"
click at [269, 163] on button "Save" at bounding box center [264, 164] width 25 height 11
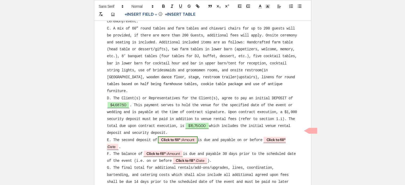
click at [182, 138] on b "Click to fill* :" at bounding box center [171, 140] width 21 height 5
select select "owner"
select select "Amount"
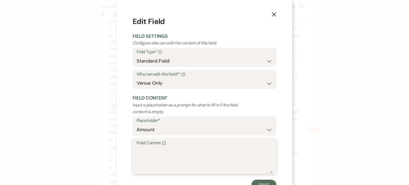
click at [163, 155] on textarea "Field Content Info" at bounding box center [205, 160] width 136 height 27
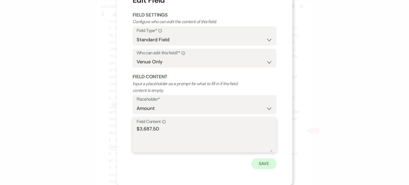
type textarea "$3,687.50"
click at [256, 160] on button "Save" at bounding box center [264, 164] width 25 height 11
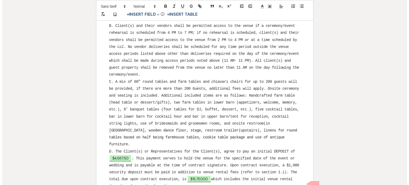
scroll to position [426, 0]
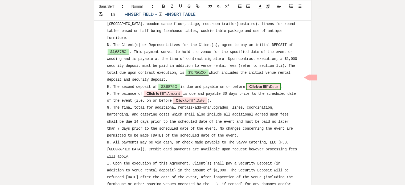
click at [277, 83] on span "Click to fill* : Date" at bounding box center [263, 86] width 35 height 7
select select "owner"
select select "Date"
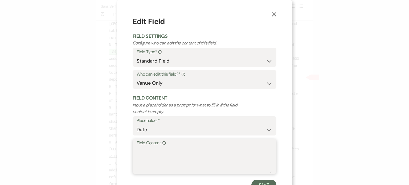
click at [170, 155] on textarea "Field Content Info" at bounding box center [205, 160] width 136 height 27
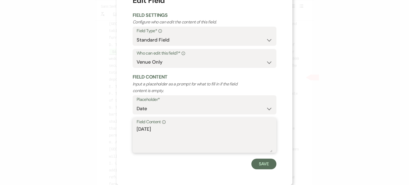
scroll to position [21, 0]
type textarea "[DATE]"
click at [265, 164] on button "Save" at bounding box center [264, 164] width 25 height 11
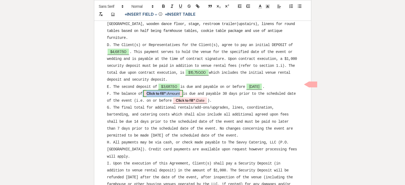
click at [168, 90] on span "Click to fill* : Amount" at bounding box center [163, 93] width 40 height 7
select select "owner"
select select "Amount"
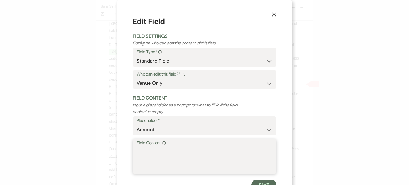
click at [142, 153] on textarea "Field Content Info" at bounding box center [205, 160] width 136 height 27
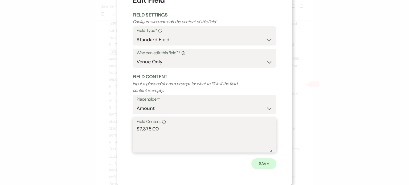
type textarea "$7,375.00"
click at [258, 164] on button "Save" at bounding box center [264, 164] width 25 height 11
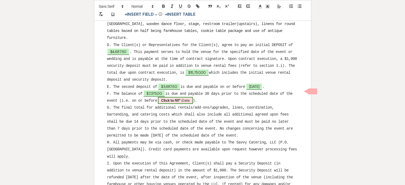
click at [182, 98] on b "Click to fill* :" at bounding box center [171, 100] width 21 height 5
select select "owner"
select select "Date"
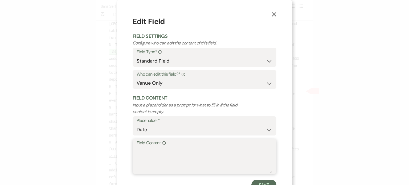
click at [164, 156] on textarea "Field Content Info" at bounding box center [205, 160] width 136 height 27
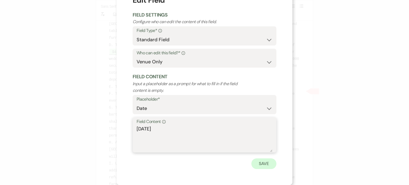
type textarea "[DATE]"
click at [264, 166] on button "Save" at bounding box center [264, 164] width 25 height 11
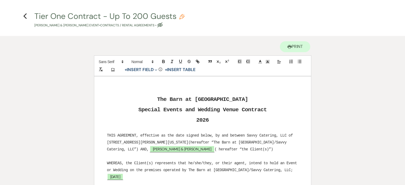
scroll to position [0, 0]
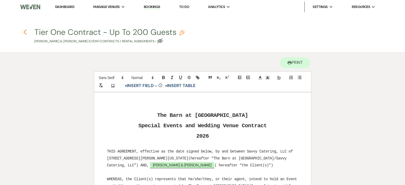
click at [25, 33] on icon "Previous" at bounding box center [25, 32] width 4 height 6
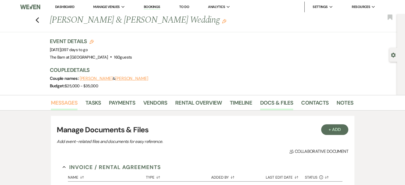
drag, startPoint x: 70, startPoint y: 104, endPoint x: 75, endPoint y: 102, distance: 4.9
click at [71, 104] on link "Messages" at bounding box center [64, 105] width 27 height 12
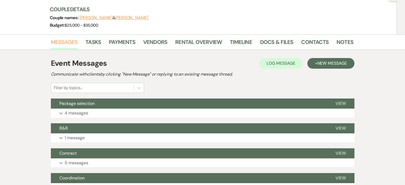
scroll to position [27, 0]
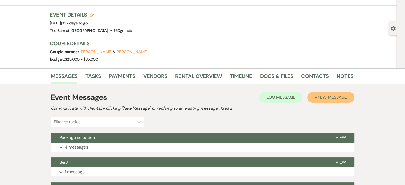
drag, startPoint x: 335, startPoint y: 99, endPoint x: 317, endPoint y: 107, distance: 19.9
click at [335, 99] on span "New Message" at bounding box center [332, 98] width 30 height 6
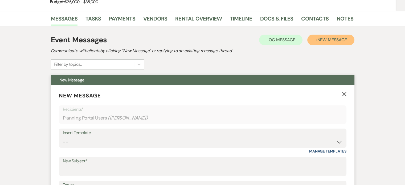
scroll to position [133, 0]
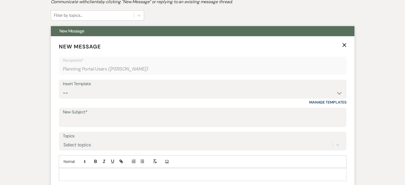
click at [93, 86] on div "Insert Template" at bounding box center [203, 84] width 280 height 8
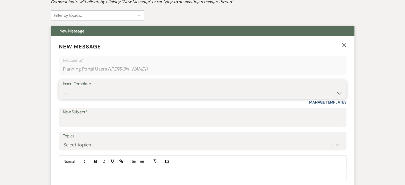
click at [91, 93] on select "-- Weven Planning Portal Introduction (Booked Events) Follow Up Not Available 2…" at bounding box center [203, 93] width 280 height 10
select select "3405"
click at [63, 88] on select "-- Weven Planning Portal Introduction (Booked Events) Follow Up Not Available 2…" at bounding box center [203, 93] width 280 height 10
type input "Contract"
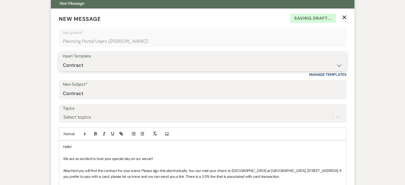
scroll to position [213, 0]
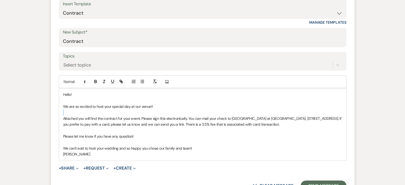
drag, startPoint x: 154, startPoint y: 103, endPoint x: 75, endPoint y: 111, distance: 79.5
click at [75, 111] on div "Hello! We are so excited to host your special day at our venue!! Attached you w…" at bounding box center [202, 124] width 287 height 72
click at [156, 107] on p "We are so excited to host your special day at our venue!!" at bounding box center [202, 107] width 279 height 6
click at [104, 118] on span "Attached you will find the contract for your event. Please sign this electronic…" at bounding box center [203, 121] width 280 height 11
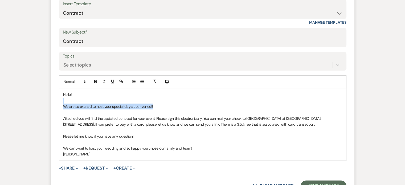
drag, startPoint x: 155, startPoint y: 107, endPoint x: 57, endPoint y: 100, distance: 98.1
click at [57, 100] on form "New Message X Saving draft... Recipients* Planning Portal Users ( [PERSON_NAME]…" at bounding box center [203, 76] width 304 height 241
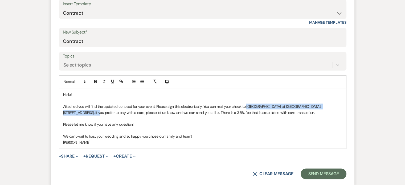
drag, startPoint x: 246, startPoint y: 106, endPoint x: 341, endPoint y: 105, distance: 94.6
click at [322, 105] on span "Attached you will find the updated contract for your event. Please sign this el…" at bounding box center [192, 109] width 259 height 11
drag, startPoint x: 325, startPoint y: 106, endPoint x: 246, endPoint y: 106, distance: 78.9
click at [246, 106] on span "Attached you will find the updated contract for your event. Please sign this el…" at bounding box center [203, 109] width 280 height 11
copy span "Savvy Catering, LLC, P.O. [STREET_ADDRESS]"
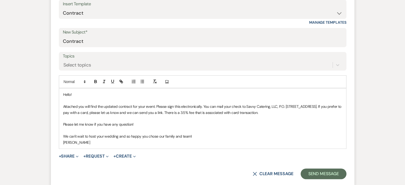
click at [249, 138] on p "We can't wait to host your wedding and so happy you chose our family and team!" at bounding box center [202, 137] width 279 height 6
drag, startPoint x: 272, startPoint y: 113, endPoint x: 327, endPoint y: 108, distance: 55.4
click at [327, 108] on p "Attached you will find the updated contract for your event. Please sign this el…" at bounding box center [202, 110] width 279 height 12
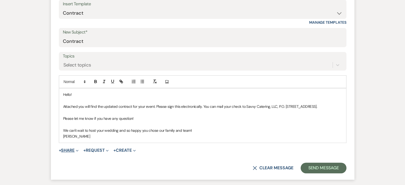
click at [75, 151] on button "+ Share Expand" at bounding box center [69, 150] width 20 height 4
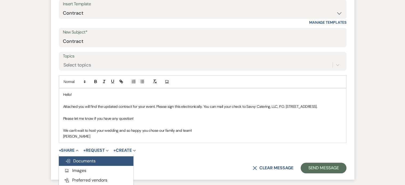
click at [78, 160] on span "Doc Upload Documents" at bounding box center [80, 161] width 30 height 6
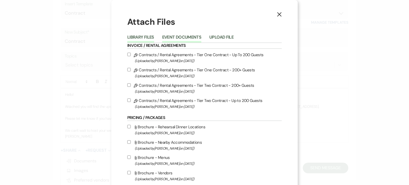
click at [186, 38] on button "Event Documents" at bounding box center [181, 38] width 39 height 7
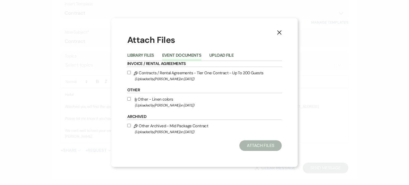
click at [131, 72] on label "Pencil Contracts / Rental Agreements - Tier One Contract - Up To 200 Guests (Up…" at bounding box center [204, 76] width 155 height 13
click at [131, 72] on input "Pencil Contracts / Rental Agreements - Tier One Contract - Up To 200 Guests (Up…" at bounding box center [128, 72] width 3 height 3
checkbox input "true"
click at [264, 145] on button "Attach Files" at bounding box center [261, 145] width 42 height 11
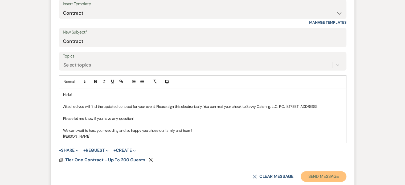
click at [328, 177] on button "Send Message" at bounding box center [324, 176] width 46 height 11
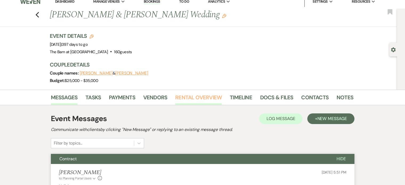
scroll to position [0, 0]
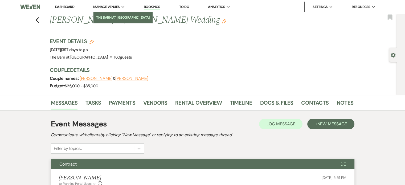
click at [119, 20] on li "The Barn at [GEOGRAPHIC_DATA]" at bounding box center [123, 17] width 54 height 5
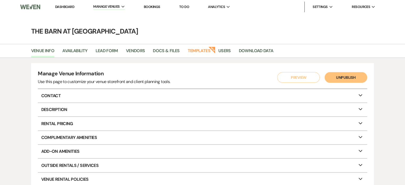
click at [201, 47] on li "Templates New" at bounding box center [202, 51] width 28 height 11
click at [203, 53] on link "Templates" at bounding box center [199, 52] width 23 height 10
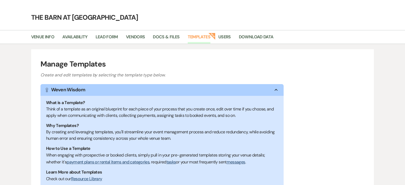
scroll to position [101, 0]
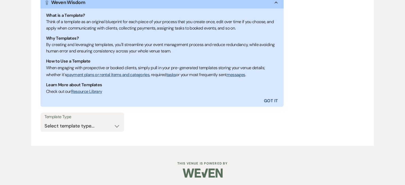
click at [49, 118] on label "Template Type" at bounding box center [83, 117] width 76 height 8
click at [53, 125] on select "Select template type... Task List Message Templates Payment Plan Inventory Item…" at bounding box center [83, 126] width 76 height 10
select select "Message Templates"
click at [45, 121] on select "Select template type... Task List Message Templates Payment Plan Inventory Item…" at bounding box center [83, 126] width 76 height 10
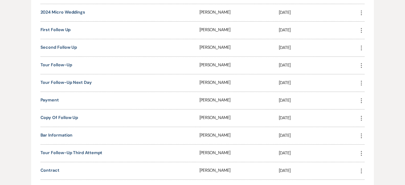
scroll to position [368, 0]
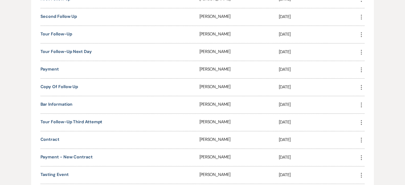
click at [50, 133] on div "Contract" at bounding box center [120, 139] width 159 height 17
click at [55, 137] on link "Contract" at bounding box center [50, 140] width 19 height 6
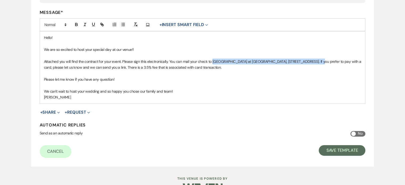
drag, startPoint x: 214, startPoint y: 61, endPoint x: 307, endPoint y: 62, distance: 92.8
click at [307, 62] on span "Attached you will find the contract for your event. Please sign this electronic…" at bounding box center [203, 64] width 319 height 11
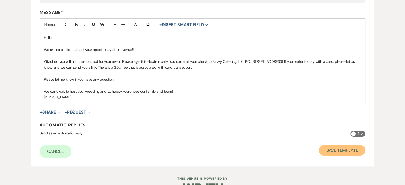
click at [335, 149] on button "Save Template" at bounding box center [342, 150] width 47 height 11
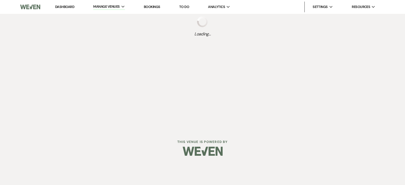
select select "Message Templates"
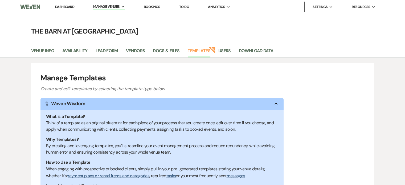
click at [68, 6] on link "Dashboard" at bounding box center [64, 7] width 19 height 5
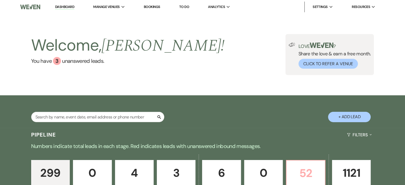
click at [316, 164] on p "52" at bounding box center [306, 173] width 32 height 18
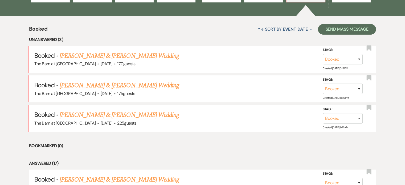
scroll to position [213, 0]
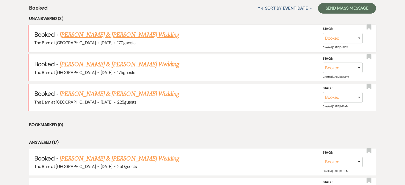
click at [136, 35] on link "[PERSON_NAME] & [PERSON_NAME] Wedding" at bounding box center [119, 35] width 119 height 10
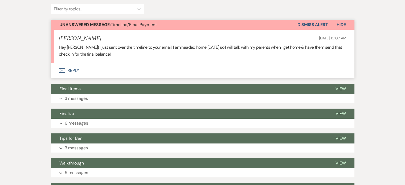
scroll to position [133, 0]
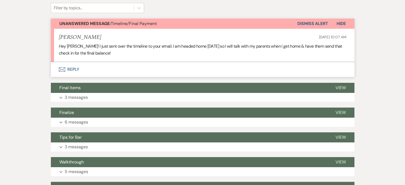
click at [72, 70] on button "Envelope Reply" at bounding box center [203, 69] width 304 height 15
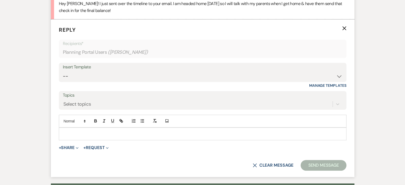
scroll to position [181, 0]
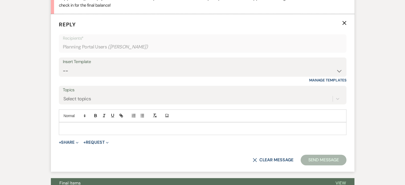
click at [91, 124] on div at bounding box center [202, 129] width 287 height 12
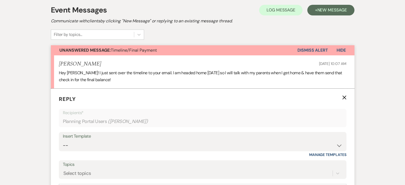
scroll to position [187, 0]
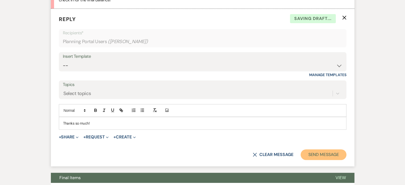
click at [327, 153] on button "Send Message" at bounding box center [324, 155] width 46 height 11
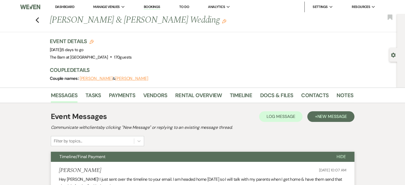
scroll to position [0, 0]
click at [38, 18] on icon "Previous" at bounding box center [37, 20] width 4 height 6
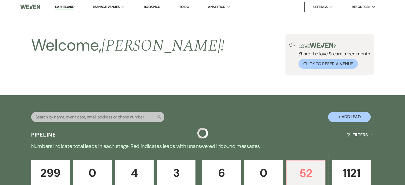
scroll to position [213, 0]
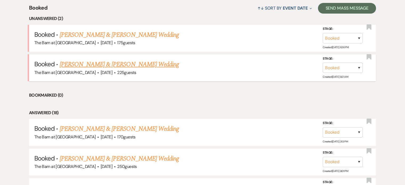
click at [145, 66] on link "[PERSON_NAME] & [PERSON_NAME] Wedding" at bounding box center [119, 65] width 119 height 10
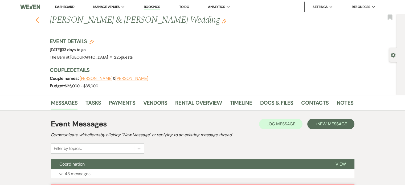
click at [39, 20] on icon "Previous" at bounding box center [37, 20] width 4 height 6
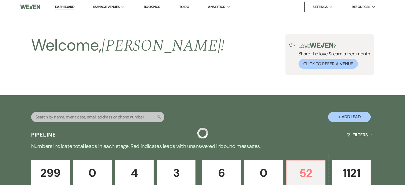
scroll to position [213, 0]
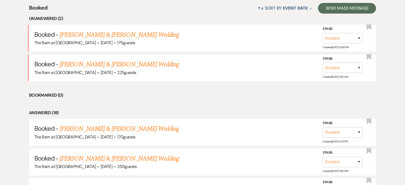
drag, startPoint x: 133, startPoint y: 36, endPoint x: 137, endPoint y: 42, distance: 7.7
click at [133, 36] on link "[PERSON_NAME] & [PERSON_NAME] Wedding" at bounding box center [119, 35] width 119 height 10
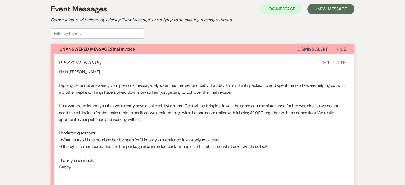
scroll to position [160, 0]
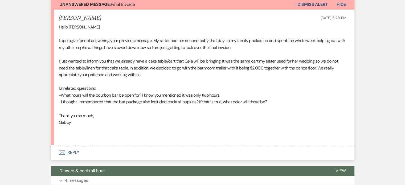
click at [76, 150] on button "Envelope Reply" at bounding box center [203, 152] width 304 height 15
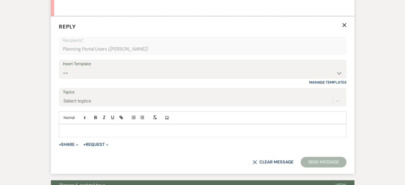
scroll to position [291, 0]
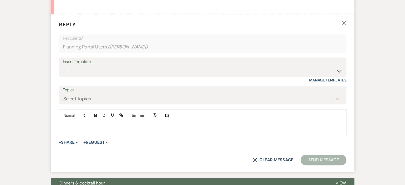
click at [94, 127] on p at bounding box center [202, 129] width 279 height 6
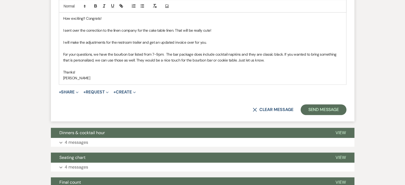
scroll to position [424, 0]
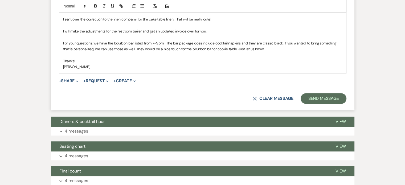
click at [329, 95] on button "Send Message" at bounding box center [324, 98] width 46 height 11
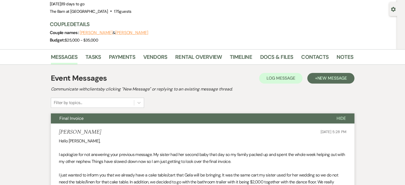
scroll to position [0, 0]
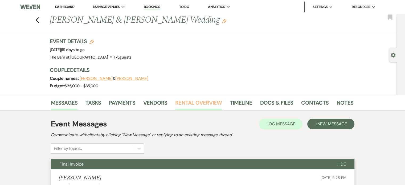
click at [193, 99] on link "Rental Overview" at bounding box center [198, 105] width 47 height 12
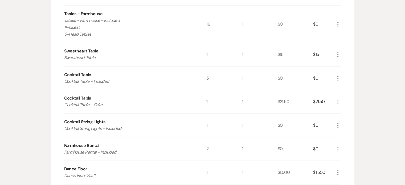
scroll to position [240, 0]
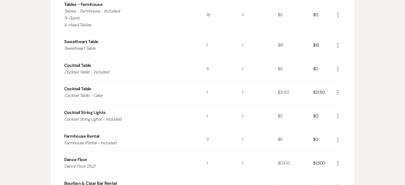
click at [338, 92] on icon "More" at bounding box center [338, 93] width 6 height 6
drag, startPoint x: 351, startPoint y: 111, endPoint x: 342, endPoint y: 111, distance: 8.8
click at [351, 111] on button "X Delete" at bounding box center [349, 111] width 29 height 9
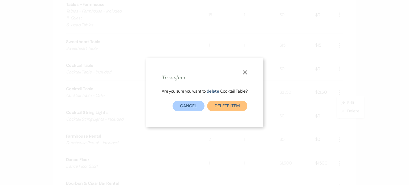
click at [233, 107] on button "Delete Item" at bounding box center [227, 106] width 40 height 11
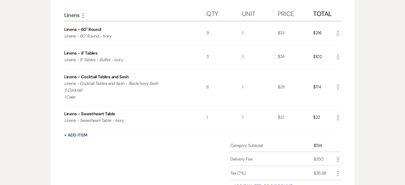
scroll to position [826, 0]
click at [338, 84] on icon "More" at bounding box center [338, 86] width 6 height 6
click at [345, 94] on button "Pencil Edit" at bounding box center [349, 97] width 28 height 9
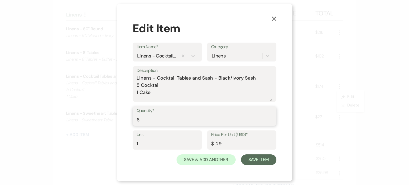
click at [218, 118] on input "6" at bounding box center [205, 120] width 136 height 10
type input "5"
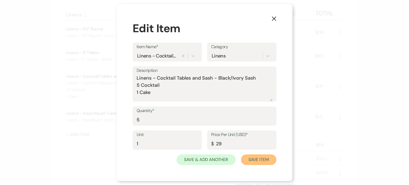
click at [254, 160] on button "Save Item" at bounding box center [258, 160] width 35 height 11
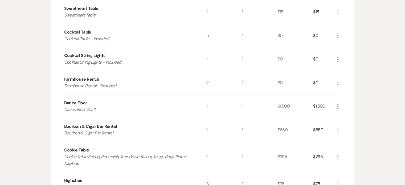
scroll to position [267, 0]
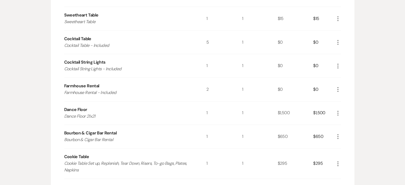
click at [337, 112] on icon "More" at bounding box center [338, 113] width 6 height 6
click at [343, 123] on use "button" at bounding box center [342, 123] width 3 height 3
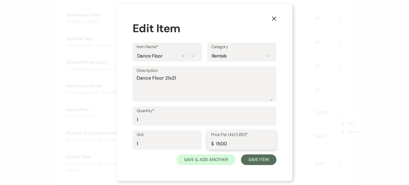
drag, startPoint x: 229, startPoint y: 144, endPoint x: 210, endPoint y: 142, distance: 19.7
click at [210, 142] on div "Price Per Unit (USD)* $ 1500" at bounding box center [241, 140] width 69 height 19
type input "400"
click at [249, 157] on button "Save Item" at bounding box center [258, 160] width 35 height 11
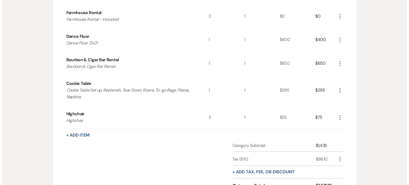
scroll to position [347, 0]
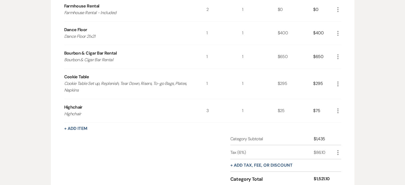
click at [84, 127] on button "+ Add Item" at bounding box center [75, 129] width 23 height 4
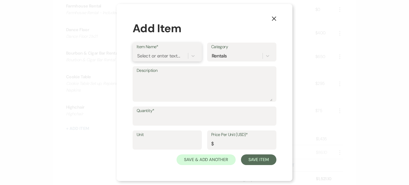
click at [187, 55] on div "Select or enter text..." at bounding box center [162, 55] width 51 height 9
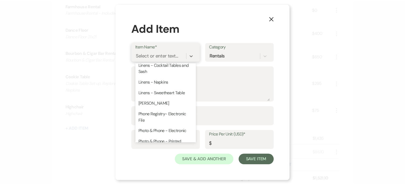
scroll to position [853, 0]
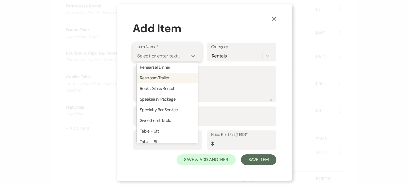
click at [172, 83] on div "Restroom Trailer" at bounding box center [167, 78] width 61 height 11
type textarea "Restroom Trailer"
type input "1"
type input "1600"
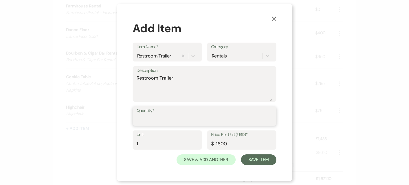
click at [184, 121] on input "Quantity*" at bounding box center [205, 120] width 136 height 10
type input "1"
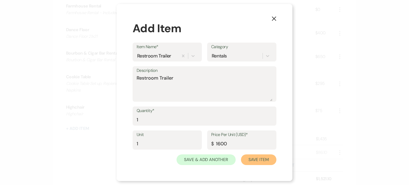
click at [268, 159] on button "Save Item" at bounding box center [258, 160] width 35 height 11
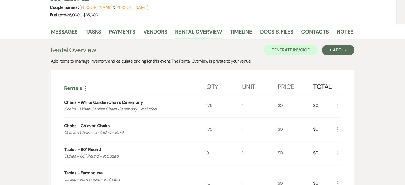
scroll to position [0, 0]
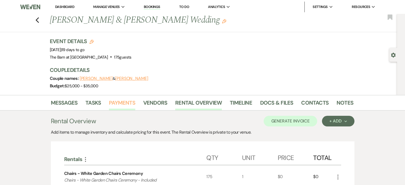
click at [122, 101] on link "Payments" at bounding box center [122, 105] width 26 height 12
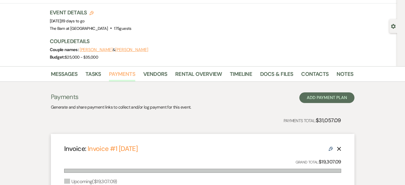
scroll to position [107, 0]
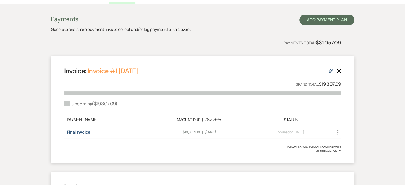
click at [337, 71] on icon "Delete" at bounding box center [339, 71] width 4 height 4
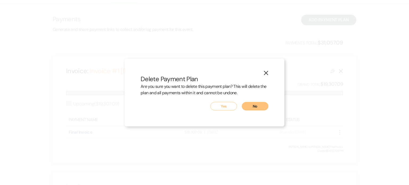
click at [230, 108] on button "Yes" at bounding box center [224, 106] width 27 height 9
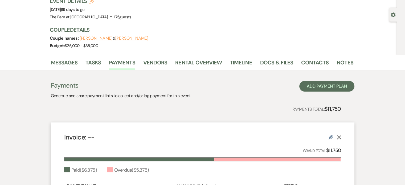
scroll to position [0, 0]
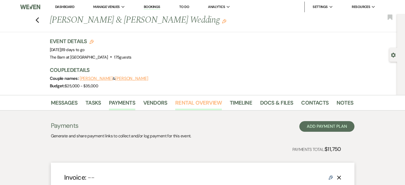
click at [209, 104] on link "Rental Overview" at bounding box center [198, 105] width 47 height 12
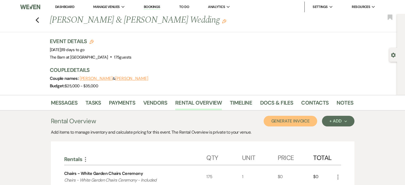
click at [300, 123] on button "Generate Invoice" at bounding box center [291, 121] width 54 height 11
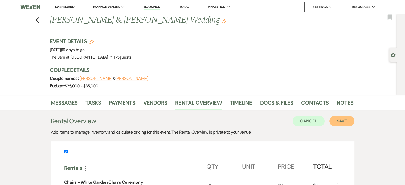
click at [337, 118] on button "Save" at bounding box center [342, 121] width 25 height 11
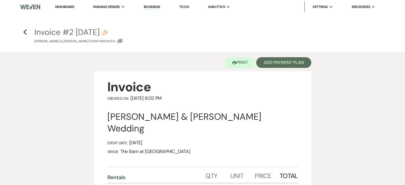
click at [283, 68] on div "Printer Print Add Payment Plan" at bounding box center [203, 61] width 218 height 19
click at [285, 64] on button "Add Payment Plan" at bounding box center [283, 62] width 55 height 11
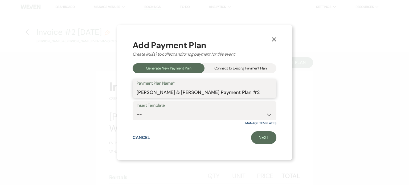
drag, startPoint x: 258, startPoint y: 91, endPoint x: 215, endPoint y: 94, distance: 43.5
click at [215, 94] on input "Matt Busche & Gabby Holmberg's Payment Plan #2" at bounding box center [205, 92] width 136 height 10
type input "Matt Busche & Gabby Holmberg's Final Invoice"
click at [203, 114] on select "-- Final Payment" at bounding box center [205, 115] width 136 height 10
select select "435"
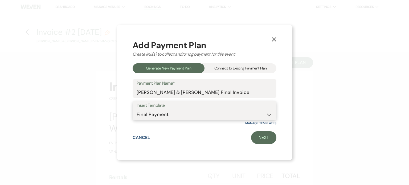
click at [137, 110] on select "-- Final Payment" at bounding box center [205, 115] width 136 height 10
click at [263, 132] on link "Next" at bounding box center [263, 137] width 25 height 13
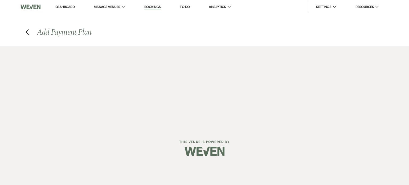
select select "27518"
select select "2"
select select "percentage"
select select "true"
select select "client"
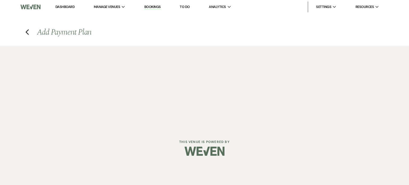
select select "weeks"
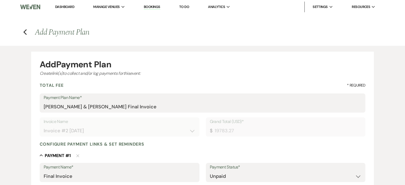
scroll to position [213, 0]
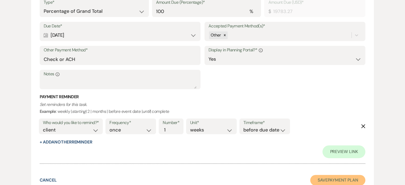
click at [349, 180] on button "Save Payment Plan" at bounding box center [338, 180] width 55 height 11
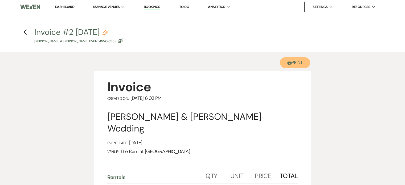
click at [297, 60] on button "Printer Print" at bounding box center [295, 62] width 31 height 11
click at [27, 31] on icon "Previous" at bounding box center [25, 32] width 4 height 6
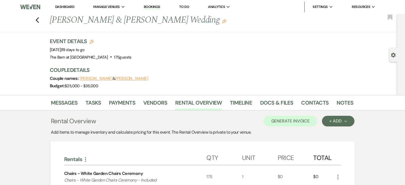
click at [327, 104] on li "Contacts" at bounding box center [318, 104] width 35 height 13
click at [324, 103] on link "Contacts" at bounding box center [314, 105] width 27 height 12
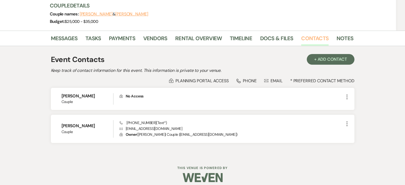
scroll to position [69, 0]
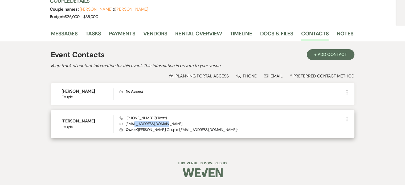
drag, startPoint x: 175, startPoint y: 124, endPoint x: 140, endPoint y: 127, distance: 35.0
click at [138, 126] on p "Envelope gabholmberg3@gmail.com" at bounding box center [232, 124] width 224 height 6
click at [172, 124] on p "Envelope gabholmberg3@gmail.com" at bounding box center [232, 124] width 224 height 6
drag, startPoint x: 170, startPoint y: 124, endPoint x: 128, endPoint y: 123, distance: 41.9
click at [127, 123] on p "Envelope gabholmberg3@gmail.com" at bounding box center [232, 124] width 224 height 6
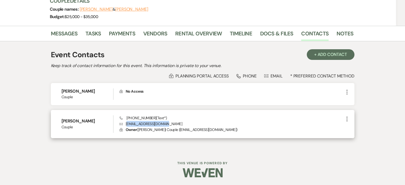
copy p "abholmberg3@gmail.com"
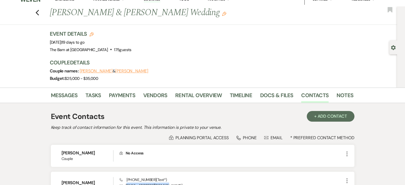
scroll to position [0, 0]
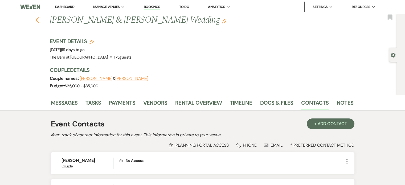
click at [39, 20] on icon "Previous" at bounding box center [37, 20] width 4 height 6
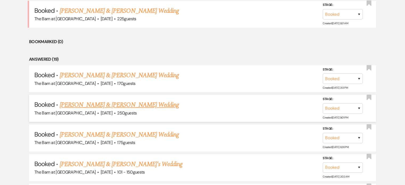
scroll to position [240, 0]
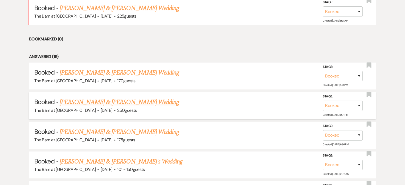
click at [132, 103] on link "[PERSON_NAME] & [PERSON_NAME] Wedding" at bounding box center [119, 103] width 119 height 10
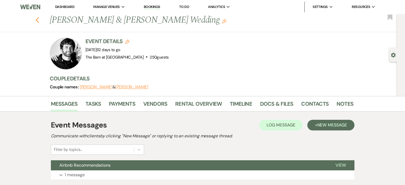
click at [39, 21] on icon "Previous" at bounding box center [37, 20] width 4 height 6
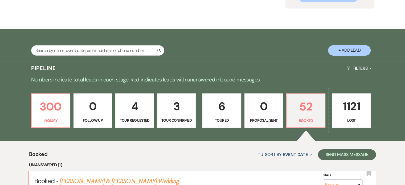
scroll to position [107, 0]
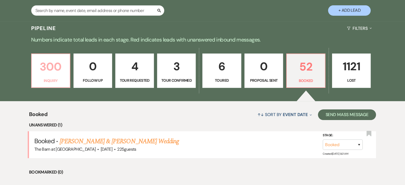
click at [46, 71] on p "300" at bounding box center [51, 67] width 32 height 18
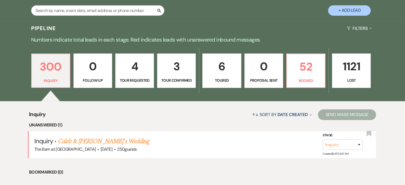
scroll to position [187, 0]
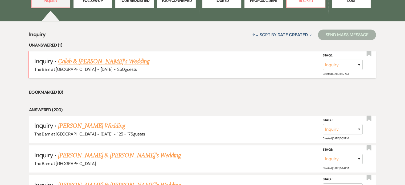
click at [106, 60] on link "Caleb & [PERSON_NAME]'s Wedding" at bounding box center [103, 62] width 91 height 10
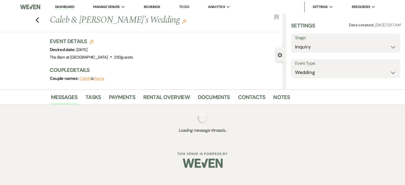
select select "5"
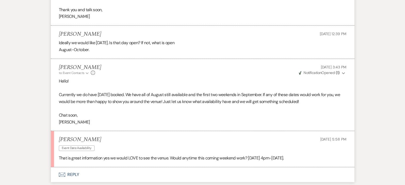
scroll to position [518, 0]
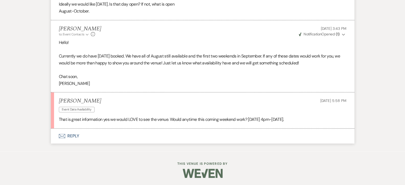
click at [70, 132] on button "Envelope Reply" at bounding box center [203, 136] width 304 height 15
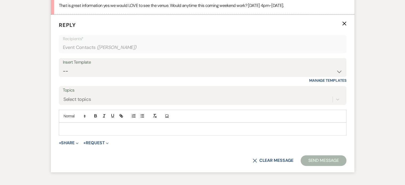
scroll to position [633, 0]
click at [135, 128] on p at bounding box center [202, 129] width 279 height 6
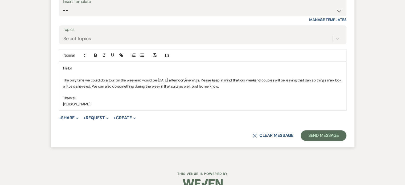
scroll to position [693, 0]
click at [321, 136] on button "Send Message" at bounding box center [324, 135] width 46 height 11
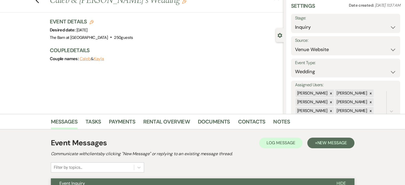
scroll to position [0, 0]
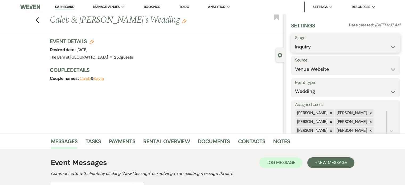
click at [345, 48] on select "Inquiry Follow Up Tour Requested Tour Confirmed Toured Proposal Sent Booked Lost" at bounding box center [345, 47] width 101 height 10
select select "2"
click at [295, 42] on select "Inquiry Follow Up Tour Requested Tour Confirmed Toured Proposal Sent Booked Lost" at bounding box center [345, 47] width 101 height 10
click at [391, 46] on button "Save" at bounding box center [389, 43] width 23 height 11
click at [38, 19] on div "Previous Caleb & Kayla's Wedding Edit Bookmark" at bounding box center [140, 23] width 287 height 18
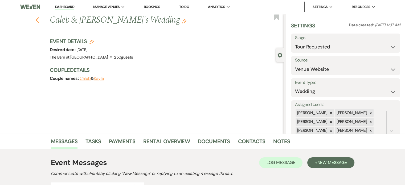
click at [38, 18] on icon "Previous" at bounding box center [37, 20] width 4 height 6
select select "2"
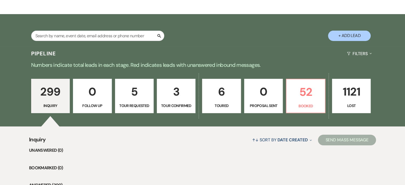
scroll to position [53, 0]
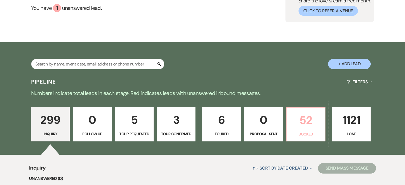
click at [303, 125] on p "52" at bounding box center [306, 120] width 32 height 18
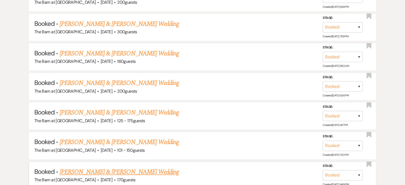
scroll to position [666, 0]
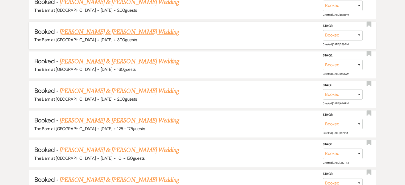
click at [102, 29] on link "[PERSON_NAME] & [PERSON_NAME] Wedding" at bounding box center [119, 32] width 119 height 10
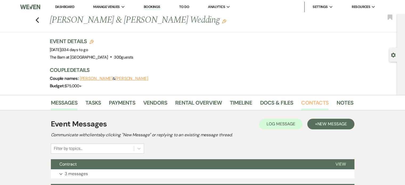
click at [320, 102] on link "Contacts" at bounding box center [314, 105] width 27 height 12
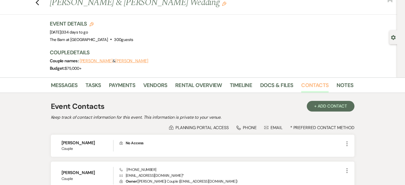
scroll to position [27, 0]
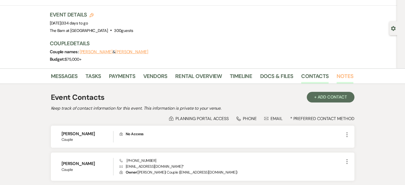
click at [344, 78] on link "Notes" at bounding box center [345, 78] width 17 height 12
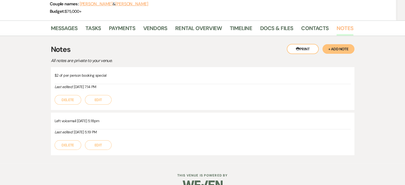
scroll to position [80, 0]
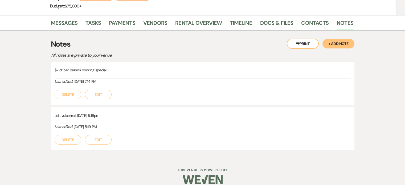
click at [73, 140] on button "Delete" at bounding box center [68, 140] width 27 height 10
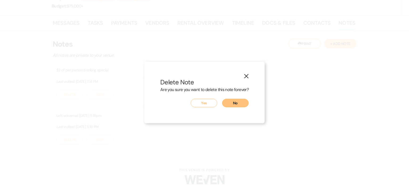
click at [213, 102] on button "Yes" at bounding box center [204, 103] width 27 height 9
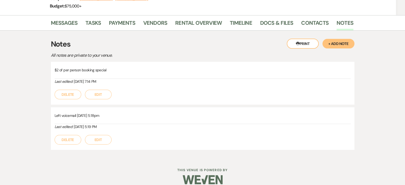
scroll to position [41, 0]
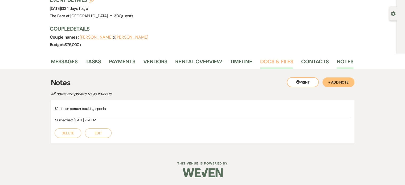
click at [270, 59] on link "Docs & Files" at bounding box center [276, 63] width 33 height 12
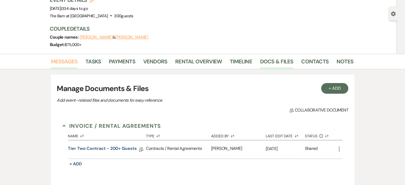
click at [73, 63] on link "Messages" at bounding box center [64, 63] width 27 height 12
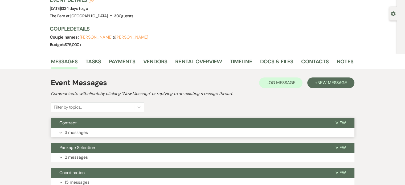
click at [79, 133] on p "3 messages" at bounding box center [76, 132] width 23 height 7
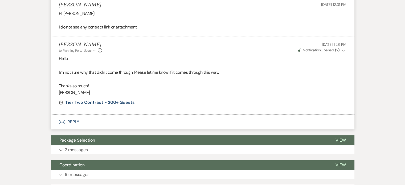
scroll to position [281, 0]
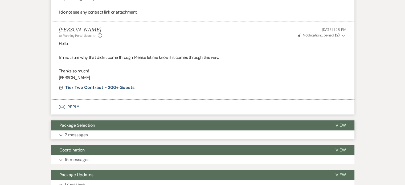
click at [97, 140] on button "Expand 2 messages" at bounding box center [203, 135] width 304 height 9
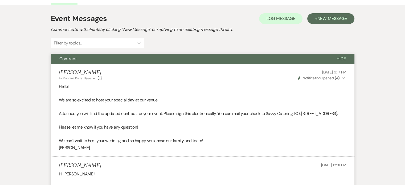
scroll to position [95, 0]
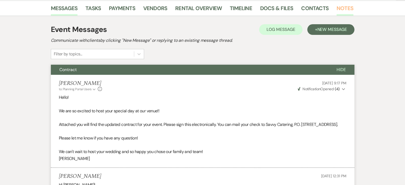
click at [343, 9] on link "Notes" at bounding box center [345, 10] width 17 height 12
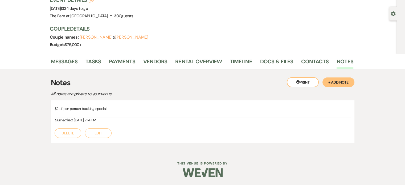
click at [334, 80] on button "+ Add Note" at bounding box center [339, 83] width 32 height 10
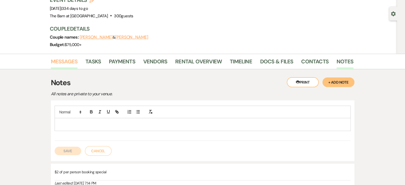
click at [65, 55] on div "Messages Tasks Payments Vendors Rental Overview Timeline Docs & Files Contacts …" at bounding box center [202, 61] width 405 height 15
click at [95, 147] on button "Cancel" at bounding box center [98, 151] width 27 height 10
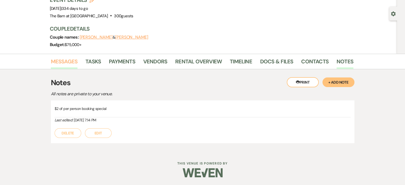
click at [72, 58] on link "Messages" at bounding box center [64, 63] width 27 height 12
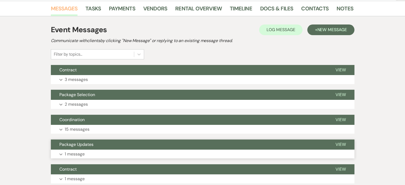
scroll to position [95, 0]
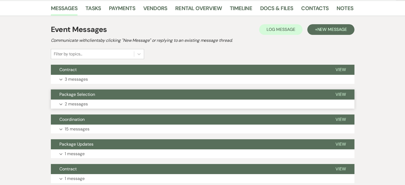
click at [109, 103] on button "Expand 2 messages" at bounding box center [203, 104] width 304 height 9
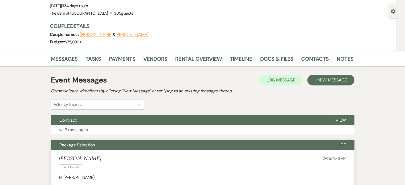
scroll to position [41, 0]
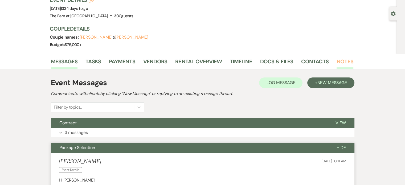
click at [340, 64] on link "Notes" at bounding box center [345, 63] width 17 height 12
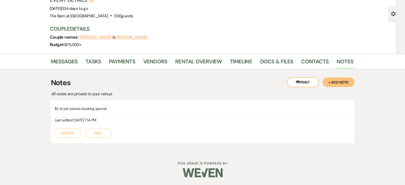
click at [338, 81] on button "+ Add Note" at bounding box center [339, 83] width 32 height 10
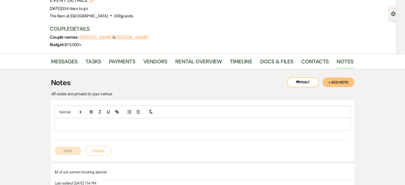
drag, startPoint x: 77, startPoint y: 118, endPoint x: 78, endPoint y: 123, distance: 4.9
click at [77, 121] on div at bounding box center [203, 124] width 296 height 12
click at [76, 154] on button "Save" at bounding box center [68, 151] width 27 height 9
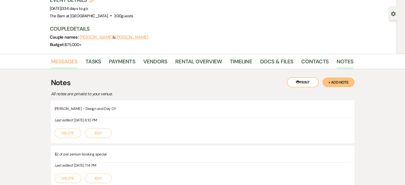
click at [70, 60] on link "Messages" at bounding box center [64, 63] width 27 height 12
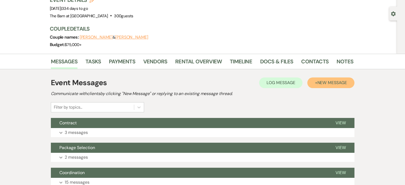
click at [317, 83] on span "New Message" at bounding box center [332, 83] width 30 height 6
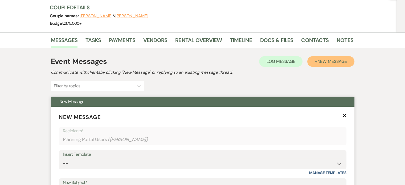
scroll to position [121, 0]
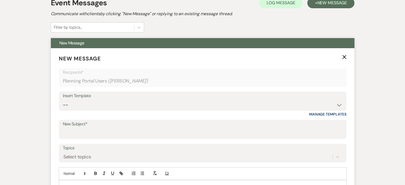
click at [123, 99] on div "Insert Template" at bounding box center [203, 96] width 280 height 8
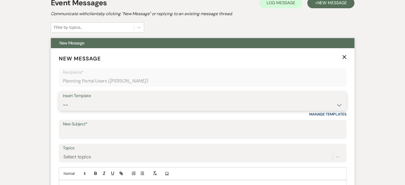
click at [117, 106] on select "-- Weven Planning Portal Introduction (Booked Events) Follow Up Not Available 2…" at bounding box center [203, 105] width 280 height 10
select select "5860"
click at [63, 100] on select "-- Weven Planning Portal Introduction (Booked Events) Follow Up Not Available 2…" at bounding box center [203, 105] width 280 height 10
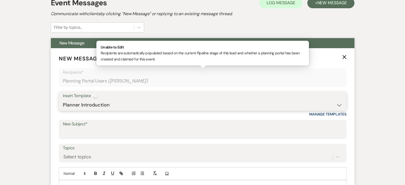
type input "Coordinator Assignment & Introduction"
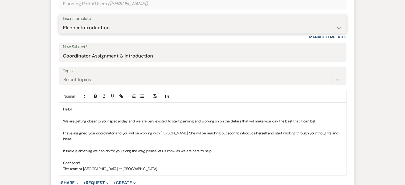
scroll to position [228, 0]
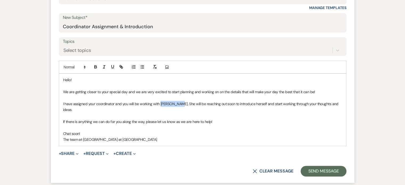
drag, startPoint x: 177, startPoint y: 103, endPoint x: 161, endPoint y: 102, distance: 16.3
click at [161, 102] on p "I have assigned your coordinator and you will be working with Brandi King. She …" at bounding box center [202, 107] width 279 height 12
click at [323, 168] on button "Send Message" at bounding box center [324, 171] width 46 height 11
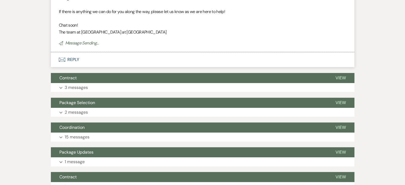
scroll to position [30, 0]
